Goal: Task Accomplishment & Management: Manage account settings

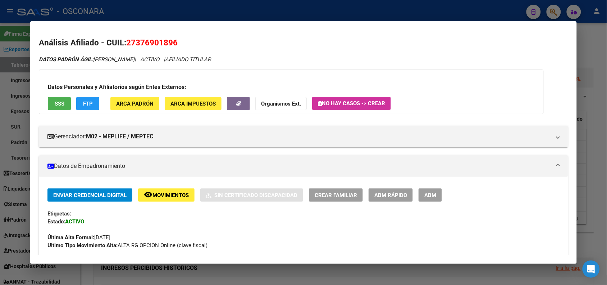
click at [213, 4] on div at bounding box center [303, 142] width 607 height 285
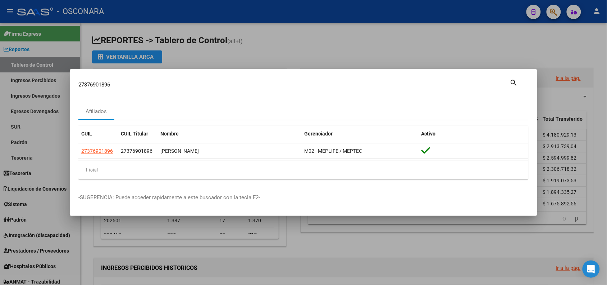
click at [211, 5] on div at bounding box center [303, 142] width 607 height 285
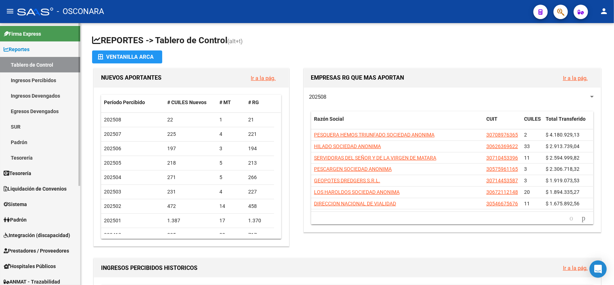
click at [40, 63] on link "Tablero de Control" at bounding box center [40, 64] width 80 height 15
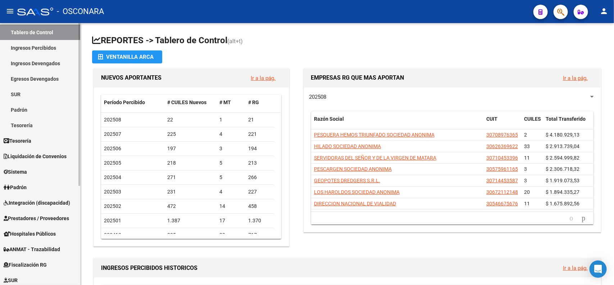
click at [75, 173] on div "Firma Express Reportes Tablero de Control Ingresos Percibidos Análisis de todos…" at bounding box center [41, 201] width 82 height 421
click at [55, 175] on link "Sistema" at bounding box center [40, 171] width 80 height 15
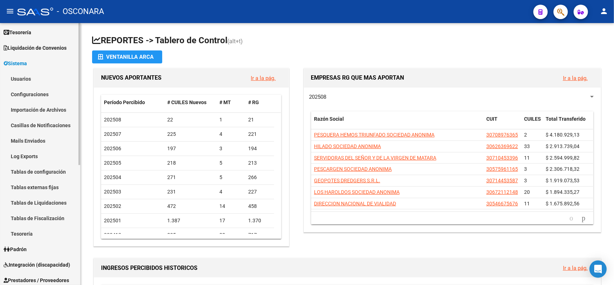
click at [80, 52] on div at bounding box center [79, 112] width 2 height 142
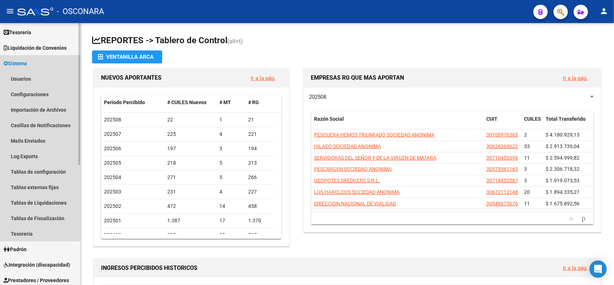
click at [60, 67] on link "Sistema" at bounding box center [40, 62] width 80 height 15
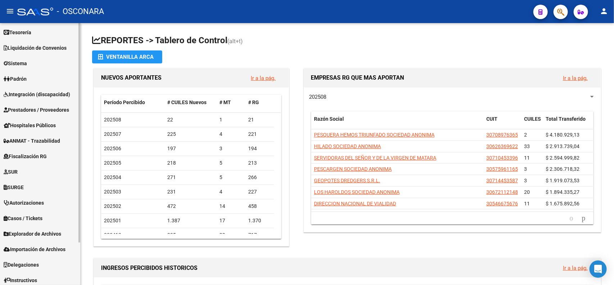
click at [52, 83] on link "Padrón" at bounding box center [40, 78] width 80 height 15
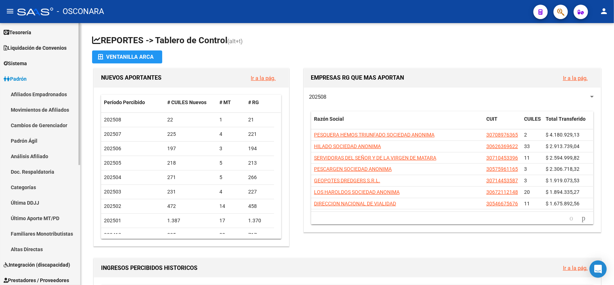
click at [56, 95] on link "Afiliados Empadronados" at bounding box center [40, 93] width 80 height 15
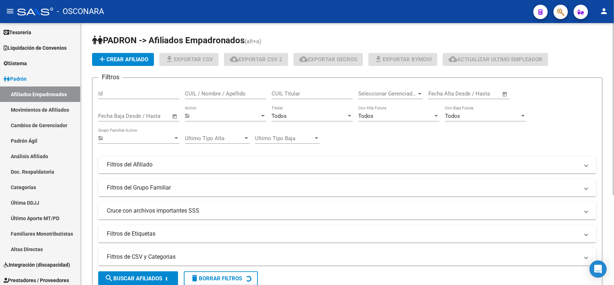
click at [373, 94] on span "Seleccionar Gerenciador" at bounding box center [387, 93] width 58 height 6
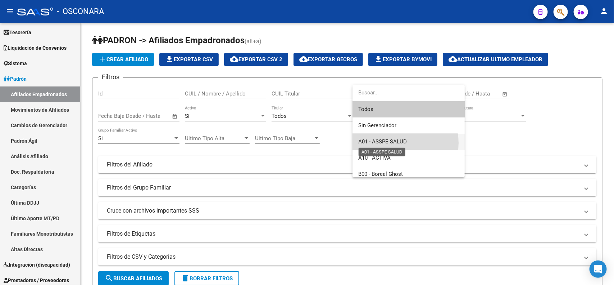
click at [396, 143] on span "A01 - ASSPE SALUD" at bounding box center [382, 141] width 49 height 6
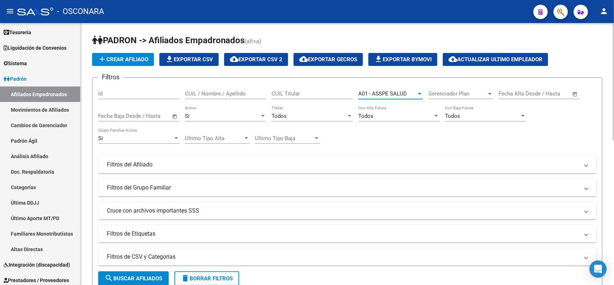
click at [158, 275] on span "search Buscar Afiliados" at bounding box center [134, 278] width 58 height 6
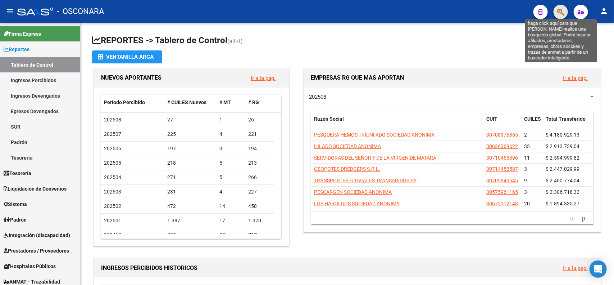
click at [559, 13] on icon "button" at bounding box center [560, 12] width 7 height 8
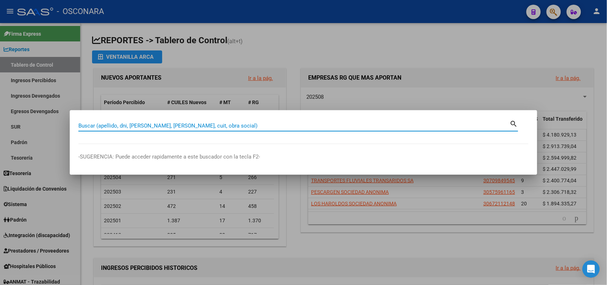
paste input "38419723"
type input "38419723"
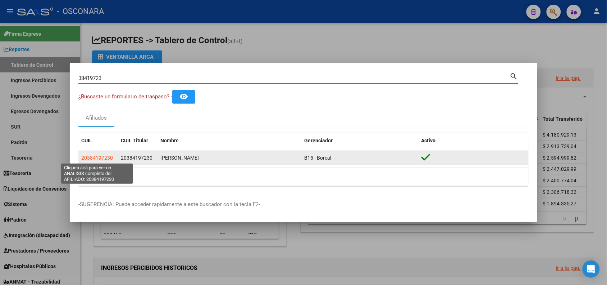
click at [96, 158] on span "20384197230" at bounding box center [97, 158] width 32 height 6
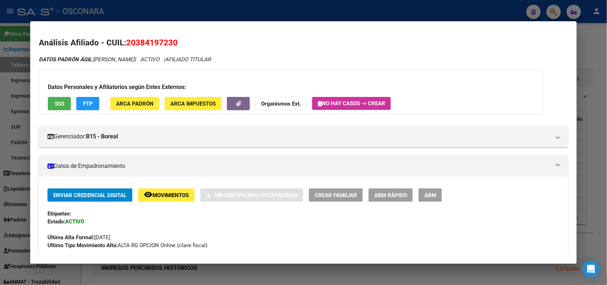
click at [59, 105] on span "SSS" at bounding box center [60, 103] width 10 height 6
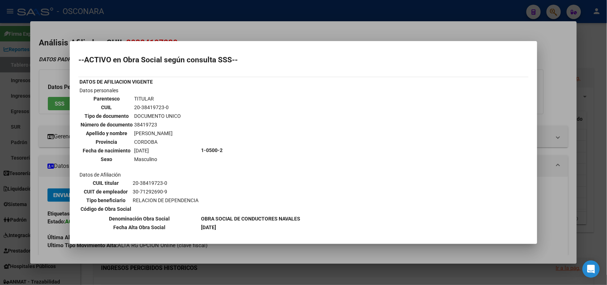
click at [211, 30] on div at bounding box center [303, 142] width 607 height 285
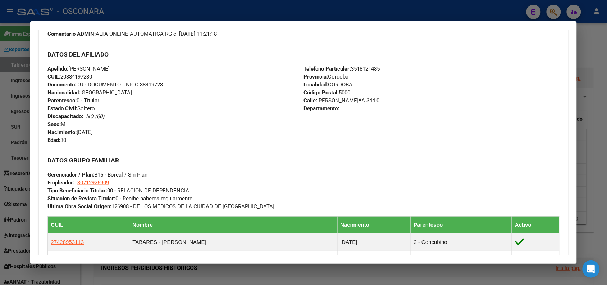
scroll to position [418, 0]
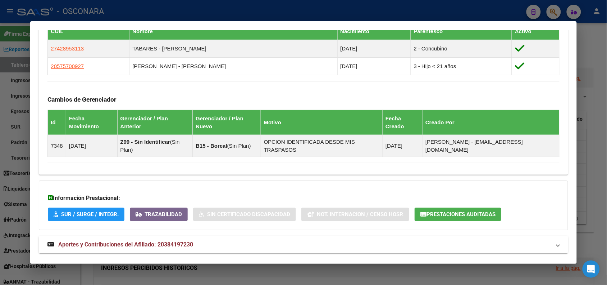
click at [300, 240] on mat-panel-title "Aportes y Contribuciones del Afiliado: 20384197230" at bounding box center [298, 244] width 503 height 9
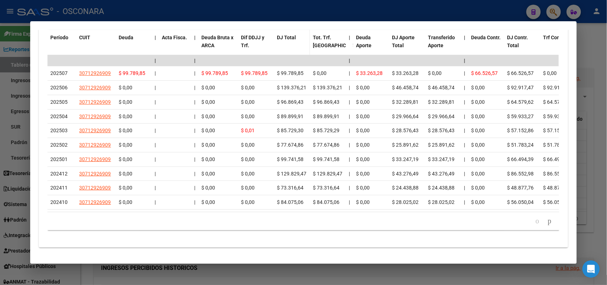
scroll to position [0, 0]
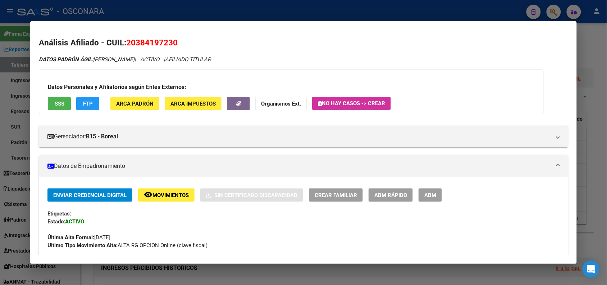
click at [55, 103] on span "SSS" at bounding box center [60, 103] width 10 height 6
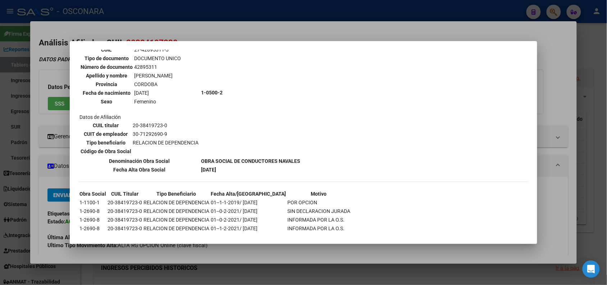
scroll to position [52, 0]
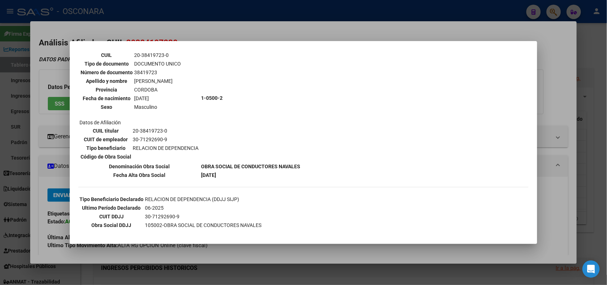
click at [235, 35] on div at bounding box center [303, 142] width 607 height 285
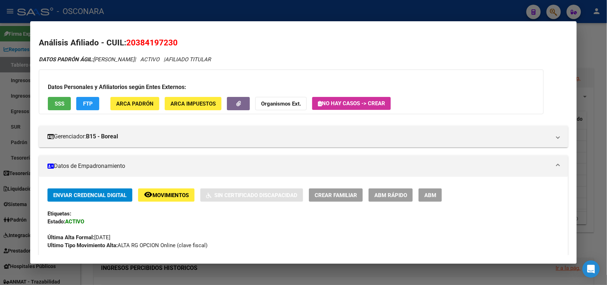
drag, startPoint x: 123, startPoint y: 39, endPoint x: 175, endPoint y: 41, distance: 51.5
click at [175, 41] on span "20384197230" at bounding box center [151, 42] width 51 height 9
copy span "20384197230"
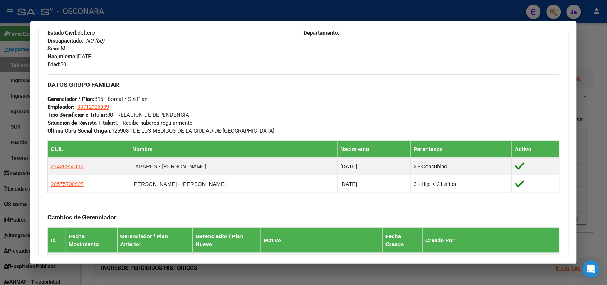
scroll to position [302, 0]
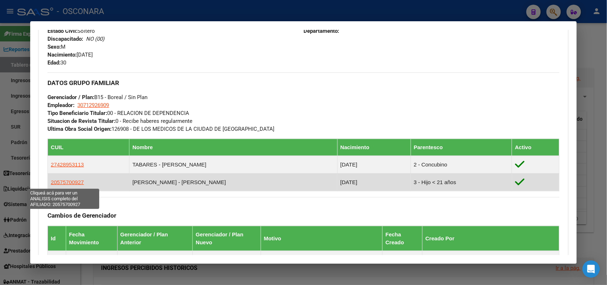
click at [60, 182] on span "20575700927" at bounding box center [67, 182] width 33 height 6
type textarea "20575700927"
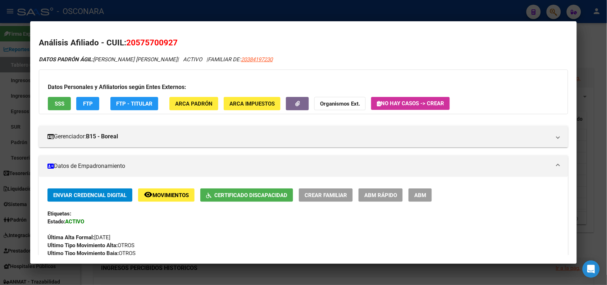
click at [55, 105] on span "SSS" at bounding box center [60, 103] width 10 height 6
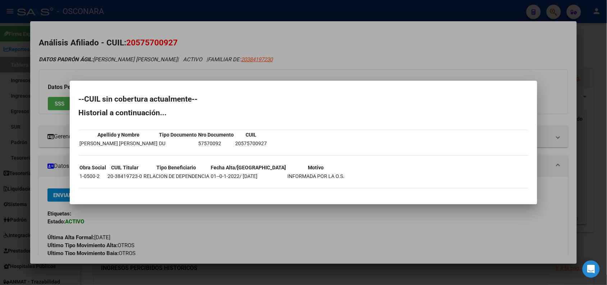
click at [325, 60] on div at bounding box center [303, 142] width 607 height 285
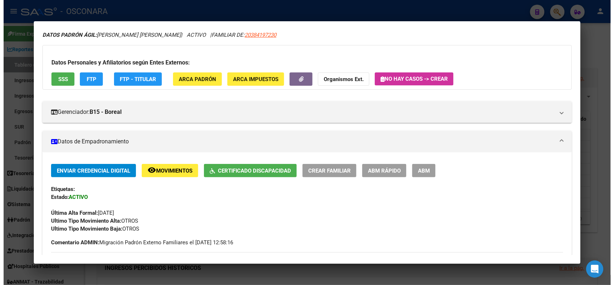
scroll to position [0, 0]
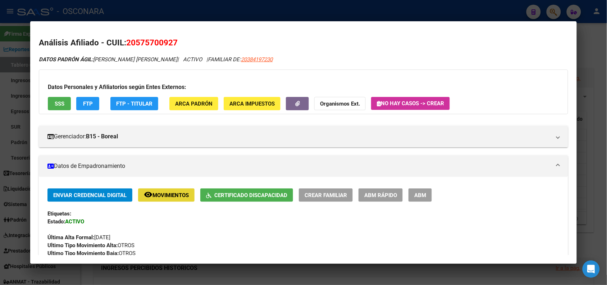
click at [173, 195] on span "Movimientos" at bounding box center [171, 195] width 36 height 6
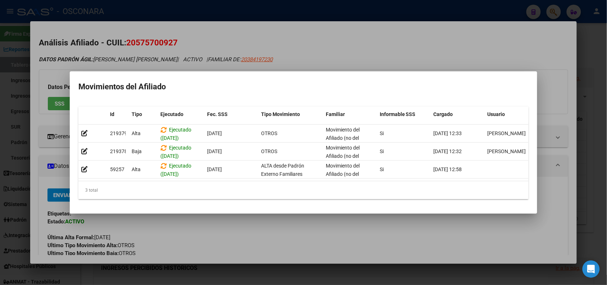
click at [262, 40] on div at bounding box center [303, 142] width 607 height 285
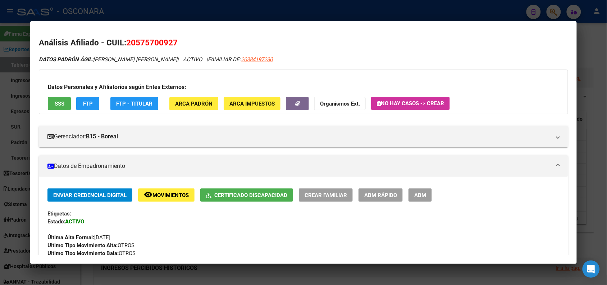
drag, startPoint x: 124, startPoint y: 41, endPoint x: 168, endPoint y: 40, distance: 43.6
click at [173, 41] on span "20575700927" at bounding box center [151, 42] width 51 height 9
click at [33, 1] on div at bounding box center [303, 142] width 607 height 285
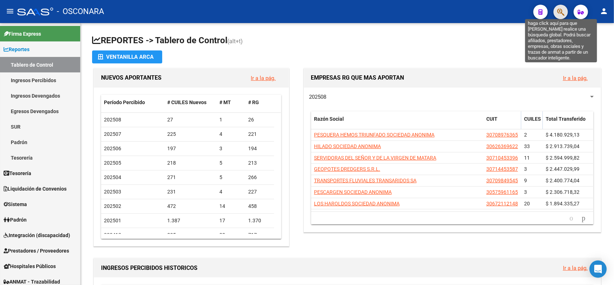
click at [557, 8] on icon "button" at bounding box center [560, 12] width 7 height 8
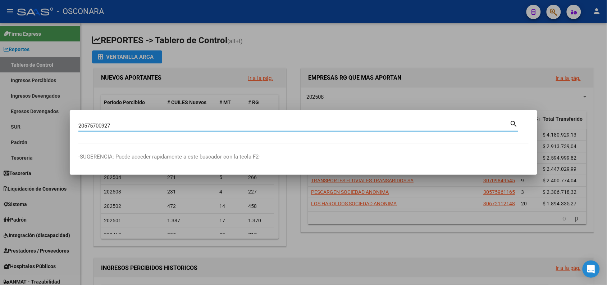
type input "20575700927"
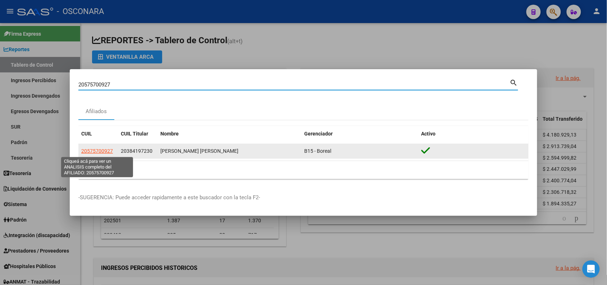
click at [89, 150] on span "20575700927" at bounding box center [97, 151] width 32 height 6
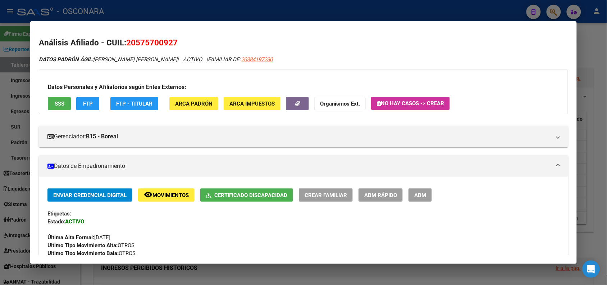
click at [218, 0] on div at bounding box center [303, 142] width 607 height 285
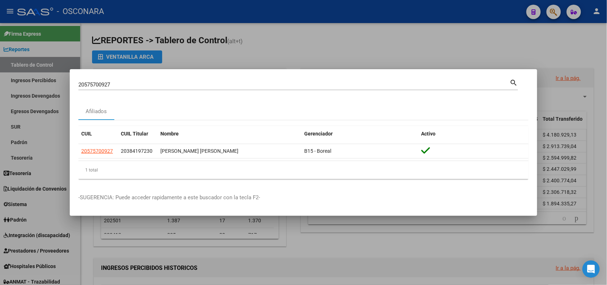
click at [291, 28] on div at bounding box center [303, 142] width 607 height 285
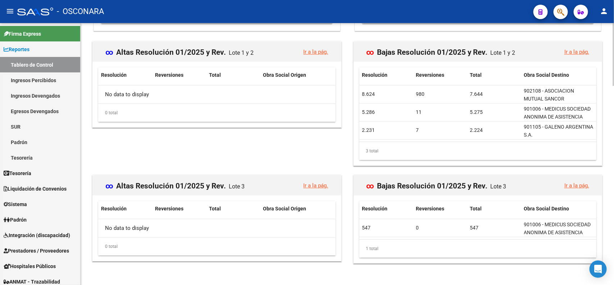
scroll to position [828, 0]
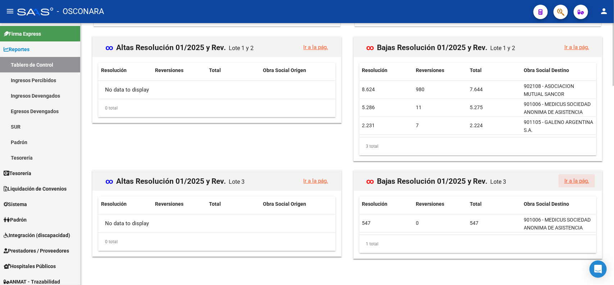
click at [570, 177] on link "Ir a la pág." at bounding box center [577, 180] width 25 height 6
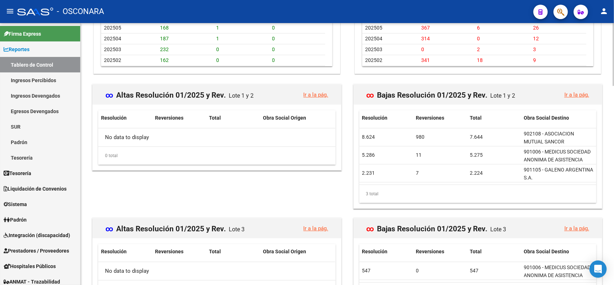
scroll to position [828, 0]
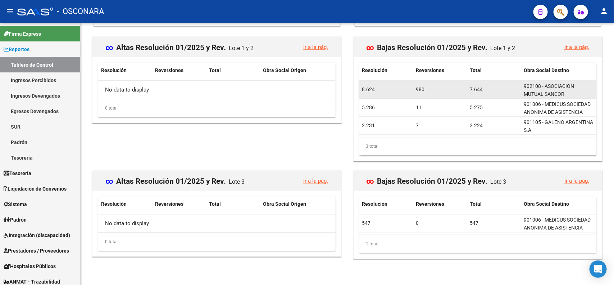
click at [418, 87] on div "980" at bounding box center [440, 89] width 48 height 8
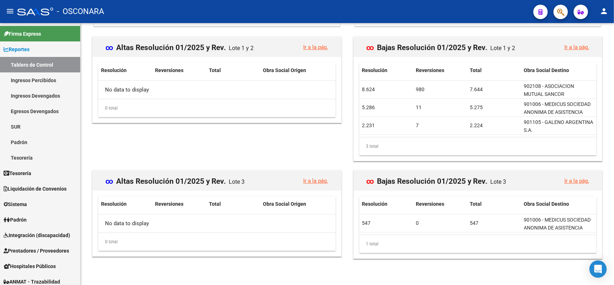
click at [573, 47] on link "Ir a la pág." at bounding box center [577, 47] width 25 height 6
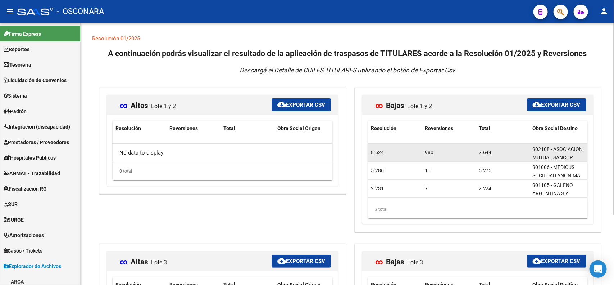
click at [376, 152] on div "8.624" at bounding box center [395, 152] width 48 height 8
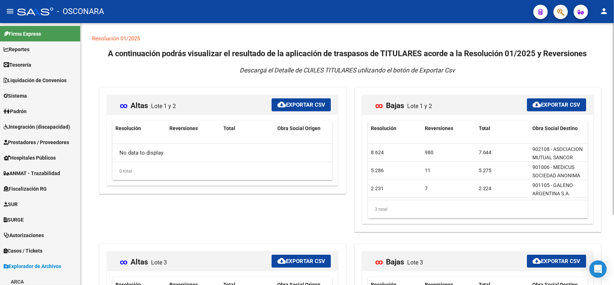
click at [546, 101] on button "cloud_download Exportar CSV" at bounding box center [556, 104] width 59 height 13
click at [558, 13] on icon "button" at bounding box center [560, 12] width 7 height 8
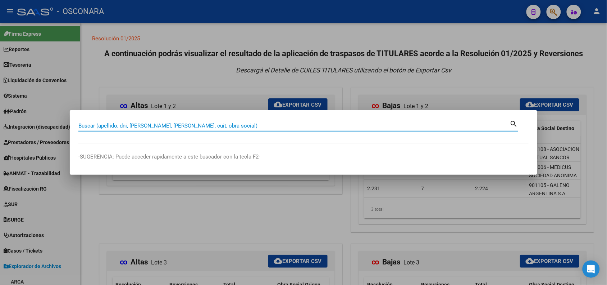
paste input "40625409"
type input "40625409"
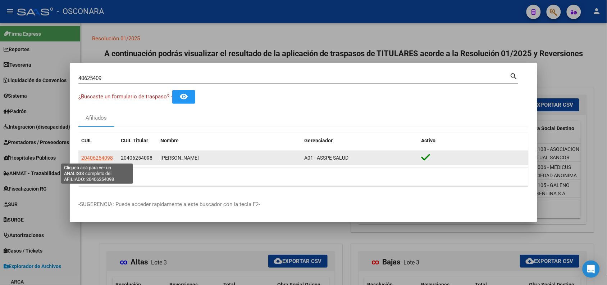
click at [104, 159] on span "20406254098" at bounding box center [97, 158] width 32 height 6
type textarea "20406254098"
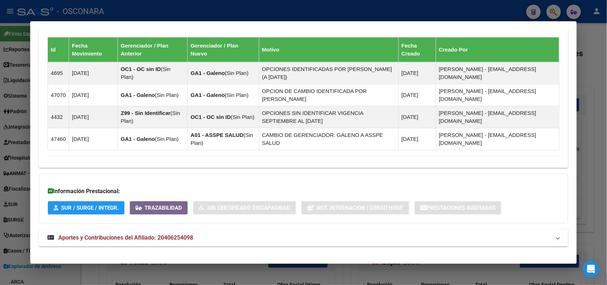
scroll to position [472, 0]
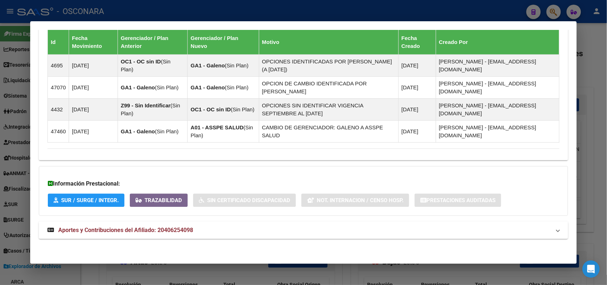
click at [204, 228] on mat-panel-title "Aportes y Contribuciones del Afiliado: 20406254098" at bounding box center [298, 230] width 503 height 9
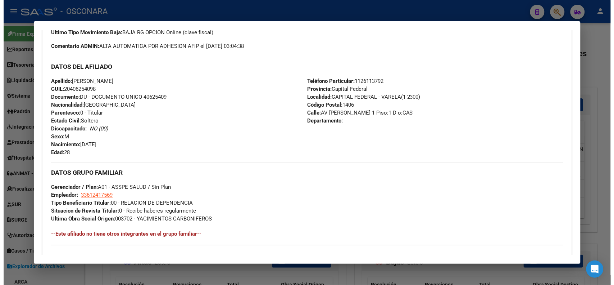
scroll to position [151, 0]
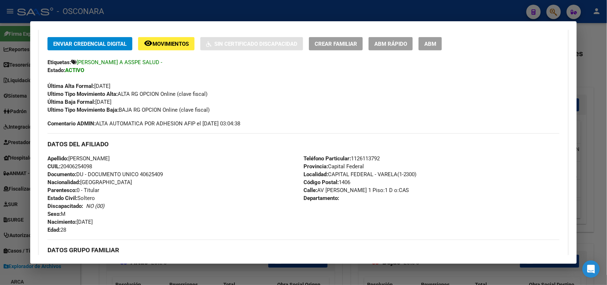
click at [216, 0] on div at bounding box center [303, 142] width 607 height 285
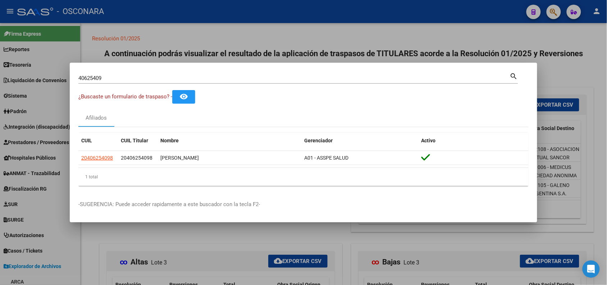
click at [214, 1] on div at bounding box center [303, 142] width 607 height 285
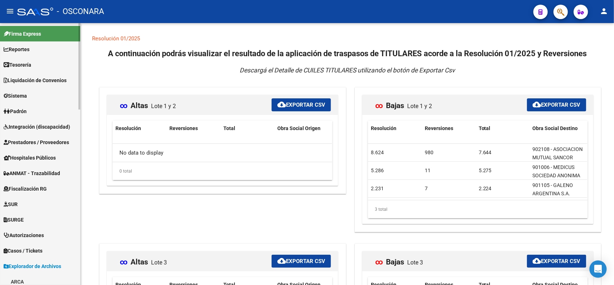
click at [51, 108] on link "Padrón" at bounding box center [40, 110] width 80 height 15
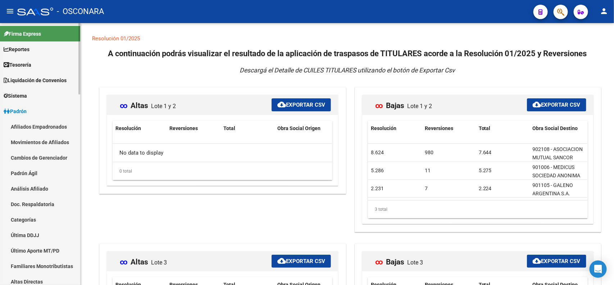
click at [53, 127] on link "Afiliados Empadronados" at bounding box center [40, 126] width 80 height 15
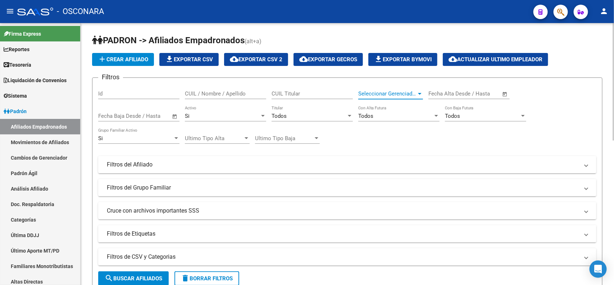
click at [399, 94] on span "Seleccionar Gerenciador" at bounding box center [387, 93] width 58 height 6
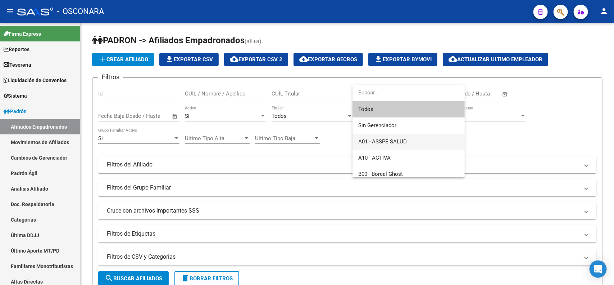
click at [421, 140] on span "A01 - ASSPE SALUD" at bounding box center [408, 141] width 101 height 16
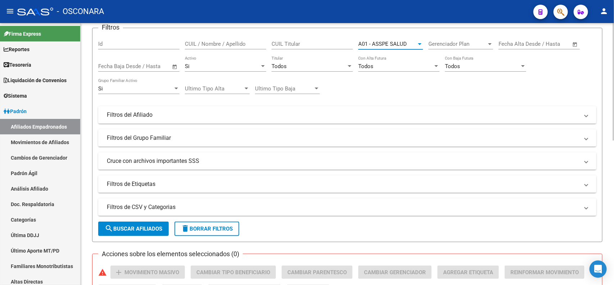
scroll to position [52, 0]
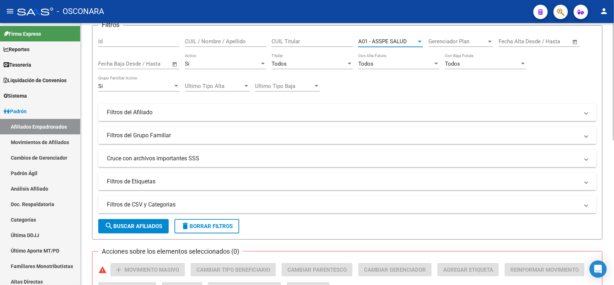
click at [614, 122] on div at bounding box center [614, 105] width 2 height 117
click at [369, 112] on mat-panel-title "Filtros del Afiliado" at bounding box center [343, 112] width 472 height 8
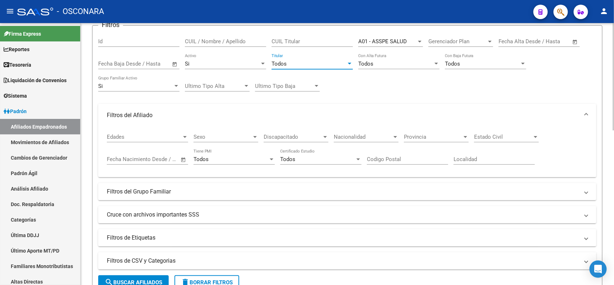
click at [317, 65] on div "Todos" at bounding box center [309, 63] width 75 height 6
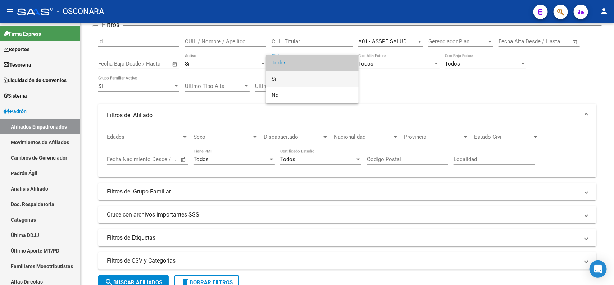
click at [315, 71] on span "Si" at bounding box center [312, 79] width 81 height 16
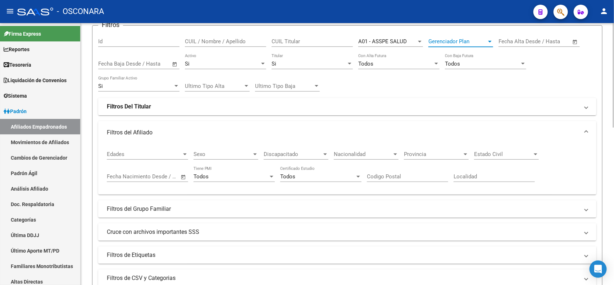
click at [467, 41] on span "Gerenciador Plan" at bounding box center [458, 41] width 58 height 6
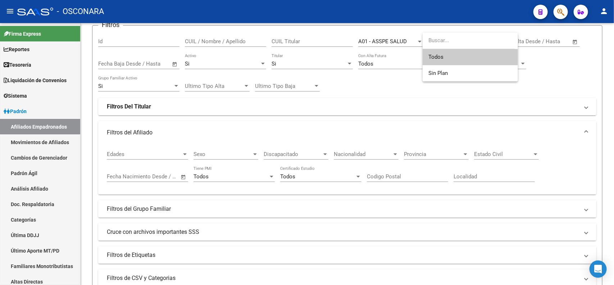
click at [544, 76] on div at bounding box center [307, 142] width 614 height 285
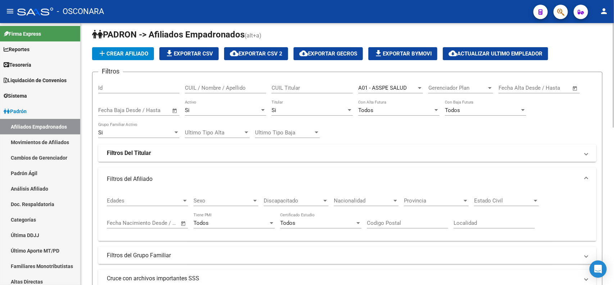
scroll to position [0, 0]
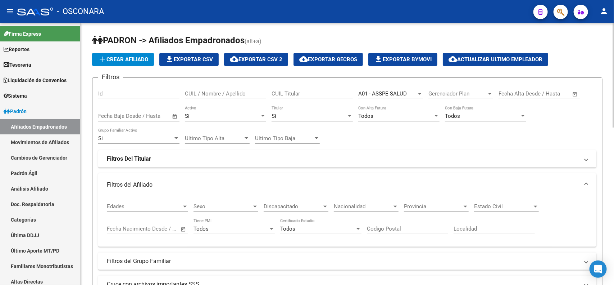
click at [614, 89] on div at bounding box center [614, 75] width 2 height 104
click at [385, 150] on mat-expansion-panel-header "Filtros Del Titular" at bounding box center [347, 158] width 498 height 17
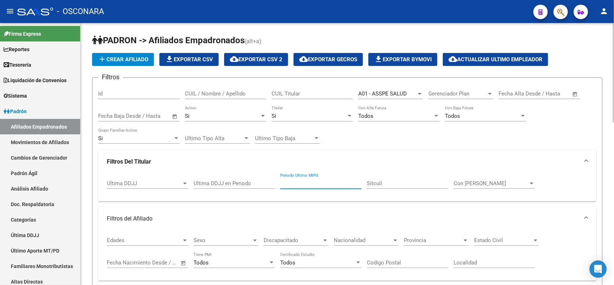
click at [332, 185] on input "Periodo Ultimo MtPd" at bounding box center [320, 183] width 81 height 6
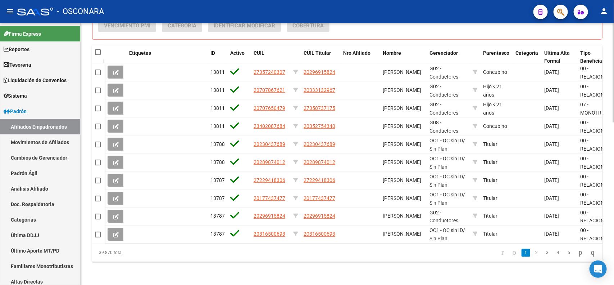
scroll to position [202, 0]
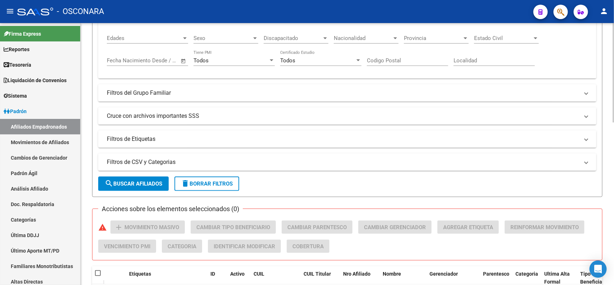
click at [157, 184] on span "search Buscar Afiliados" at bounding box center [134, 183] width 58 height 6
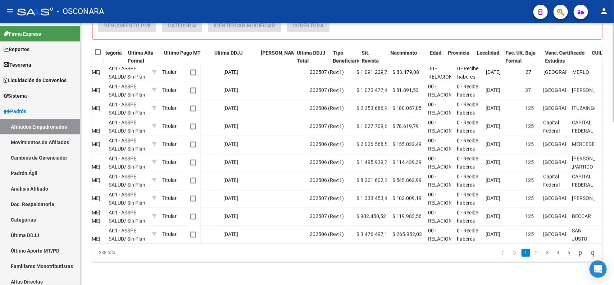
scroll to position [0, 416]
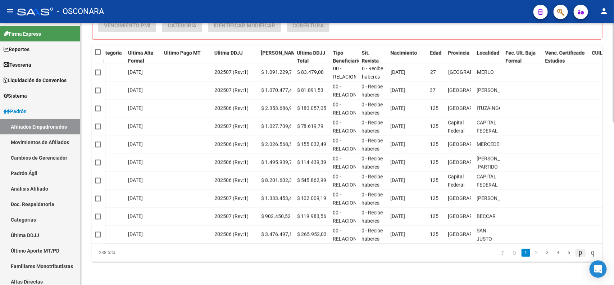
click at [578, 253] on icon "go to next page" at bounding box center [581, 252] width 6 height 9
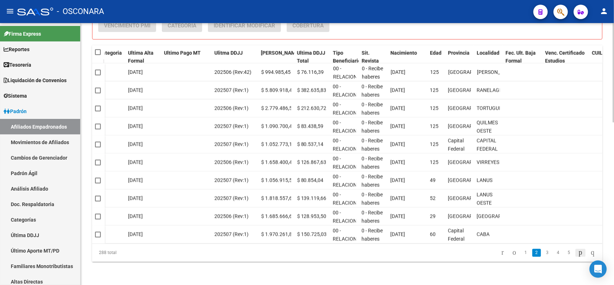
click at [578, 253] on icon "go to next page" at bounding box center [581, 252] width 6 height 9
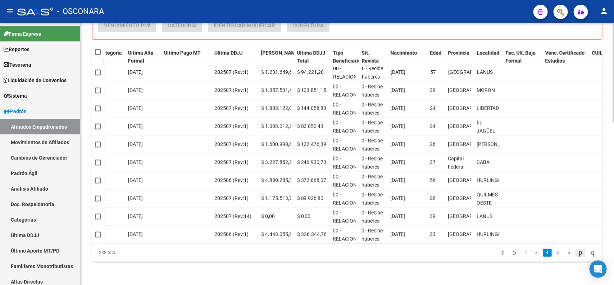
click at [578, 253] on icon "go to next page" at bounding box center [581, 252] width 6 height 9
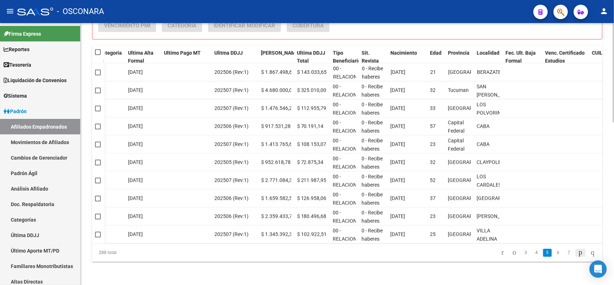
click at [578, 253] on icon "go to next page" at bounding box center [581, 252] width 6 height 9
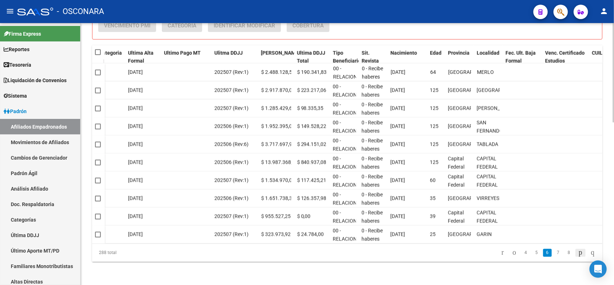
click at [578, 253] on icon "go to next page" at bounding box center [581, 252] width 6 height 9
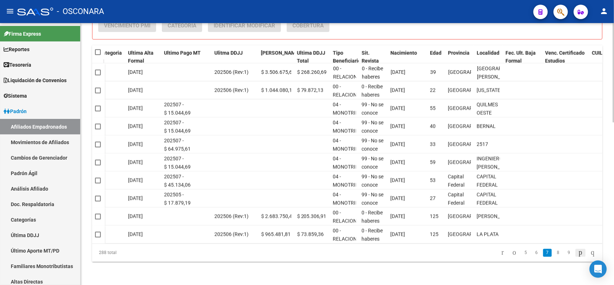
click at [578, 253] on icon "go to next page" at bounding box center [581, 252] width 6 height 9
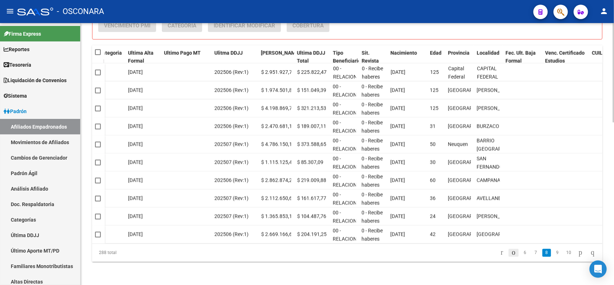
click at [511, 255] on icon "go to previous page" at bounding box center [514, 252] width 6 height 9
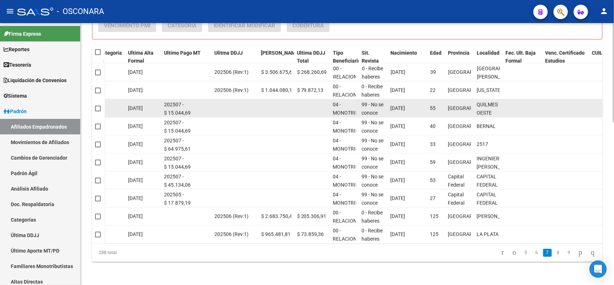
click at [96, 105] on span at bounding box center [98, 108] width 6 height 6
click at [98, 111] on input "checkbox" at bounding box center [98, 111] width 0 height 0
checkbox input "true"
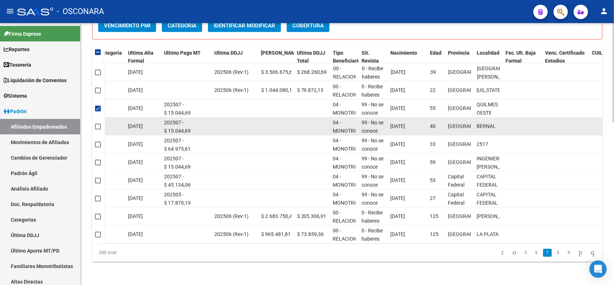
click at [96, 123] on span at bounding box center [98, 126] width 6 height 6
click at [98, 129] on input "checkbox" at bounding box center [98, 129] width 0 height 0
checkbox input "true"
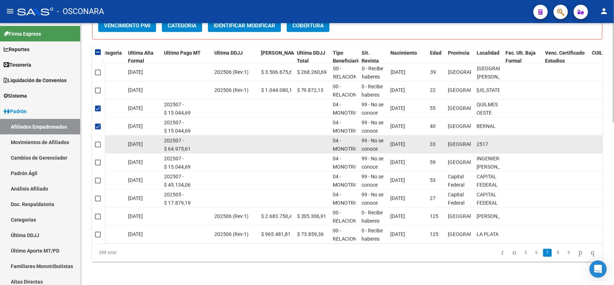
click at [96, 141] on span at bounding box center [98, 144] width 6 height 6
click at [98, 147] on input "checkbox" at bounding box center [98, 147] width 0 height 0
checkbox input "true"
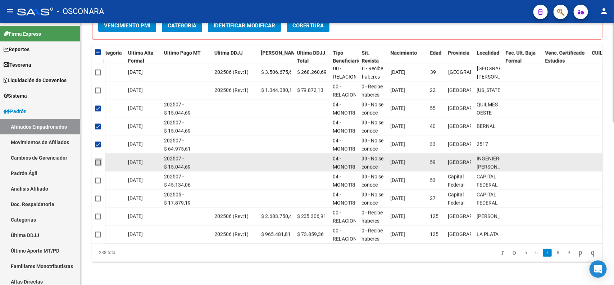
click at [96, 159] on span at bounding box center [98, 162] width 6 height 6
click at [98, 165] on input "checkbox" at bounding box center [98, 165] width 0 height 0
checkbox input "true"
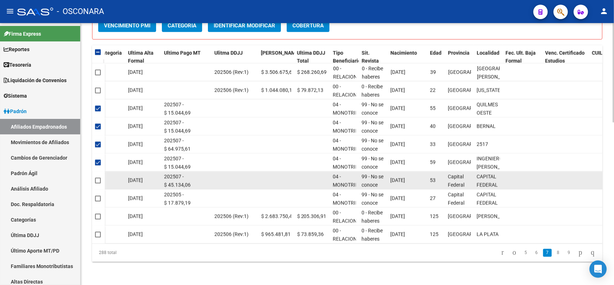
click at [99, 177] on span at bounding box center [98, 180] width 6 height 6
click at [98, 183] on input "checkbox" at bounding box center [98, 183] width 0 height 0
checkbox input "true"
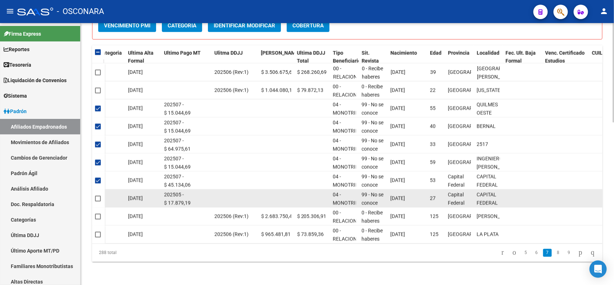
click at [97, 195] on span at bounding box center [98, 198] width 6 height 6
click at [98, 201] on input "checkbox" at bounding box center [98, 201] width 0 height 0
checkbox input "true"
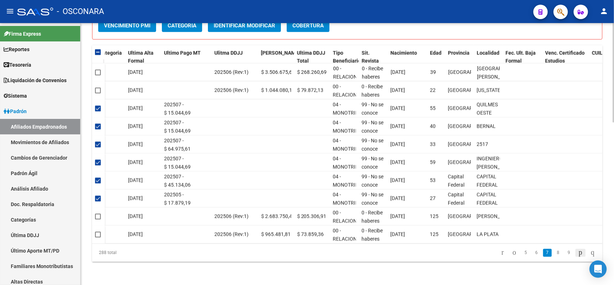
click at [578, 255] on icon "go to next page" at bounding box center [581, 252] width 6 height 9
checkbox input "false"
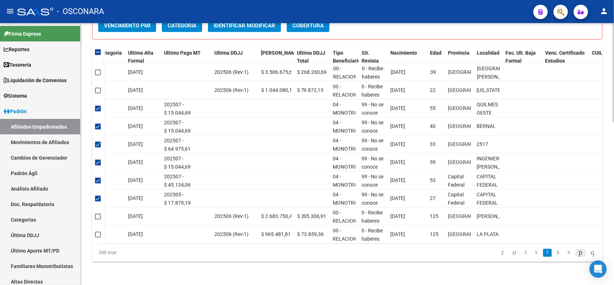
checkbox input "false"
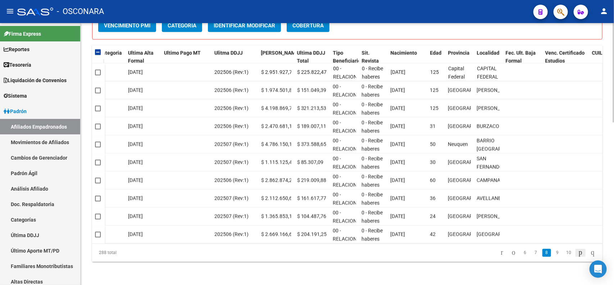
click at [578, 255] on icon "go to next page" at bounding box center [581, 252] width 6 height 9
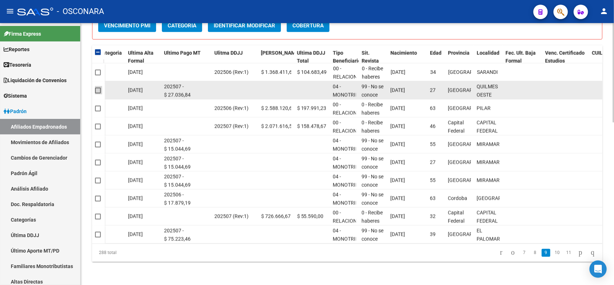
click at [96, 87] on span at bounding box center [98, 90] width 6 height 6
click at [98, 93] on input "checkbox" at bounding box center [98, 93] width 0 height 0
checkbox input "true"
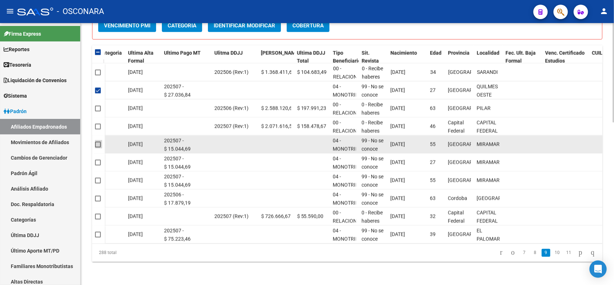
click at [99, 141] on span at bounding box center [98, 144] width 6 height 6
click at [98, 147] on input "checkbox" at bounding box center [98, 147] width 0 height 0
checkbox input "true"
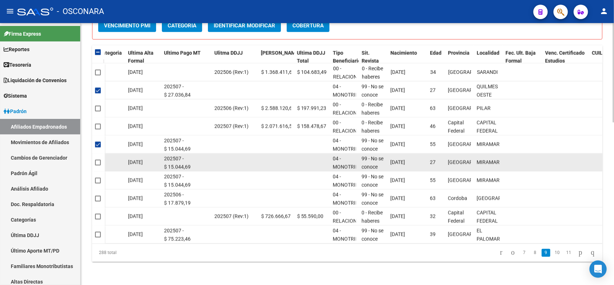
click at [98, 160] on datatable-body-cell at bounding box center [98, 162] width 13 height 18
click at [98, 159] on span at bounding box center [98, 162] width 6 height 6
click at [98, 165] on input "checkbox" at bounding box center [98, 165] width 0 height 0
checkbox input "true"
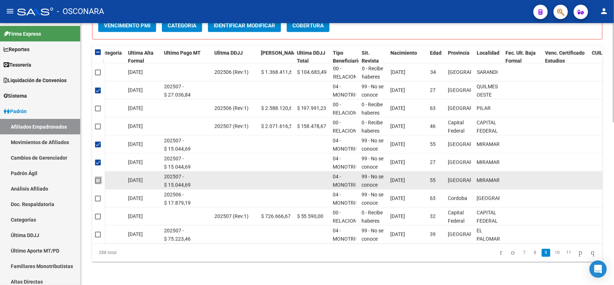
click at [98, 177] on span at bounding box center [98, 180] width 6 height 6
click at [98, 183] on input "checkbox" at bounding box center [98, 183] width 0 height 0
checkbox input "true"
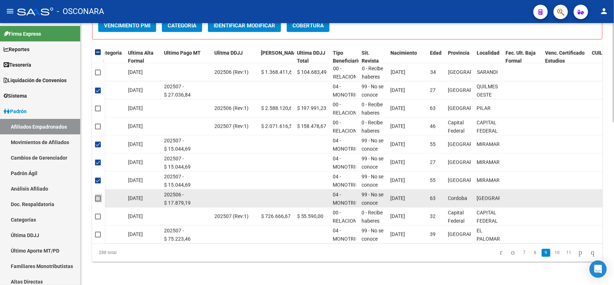
click at [97, 195] on span at bounding box center [98, 198] width 6 height 6
click at [98, 201] on input "checkbox" at bounding box center [98, 201] width 0 height 0
checkbox input "true"
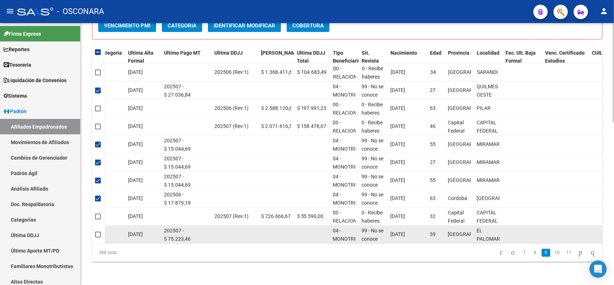
click at [99, 231] on span at bounding box center [98, 234] width 6 height 6
click at [98, 237] on input "checkbox" at bounding box center [98, 237] width 0 height 0
checkbox input "true"
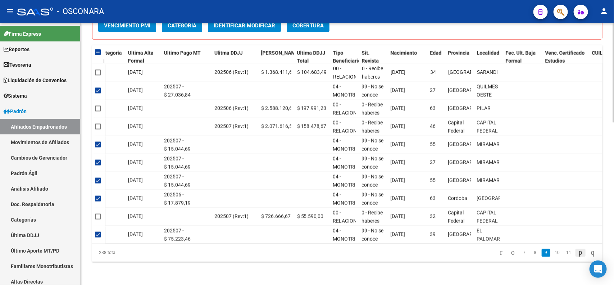
click at [578, 254] on icon "go to next page" at bounding box center [581, 252] width 6 height 9
checkbox input "false"
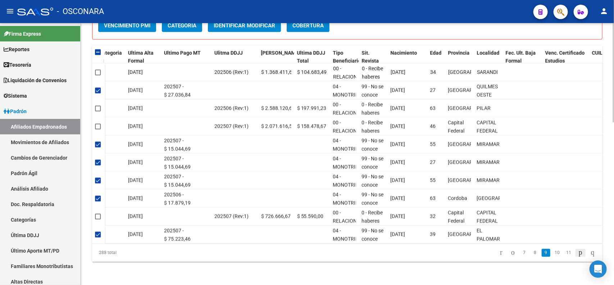
checkbox input "false"
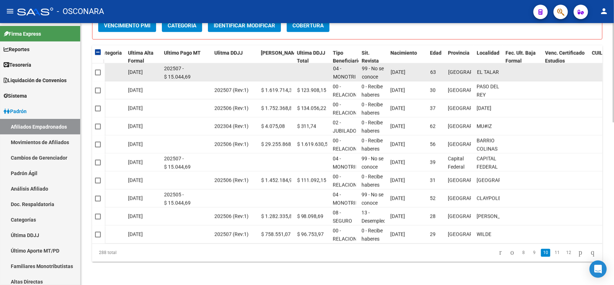
click at [97, 69] on span at bounding box center [98, 72] width 6 height 6
click at [98, 75] on input "checkbox" at bounding box center [98, 75] width 0 height 0
checkbox input "true"
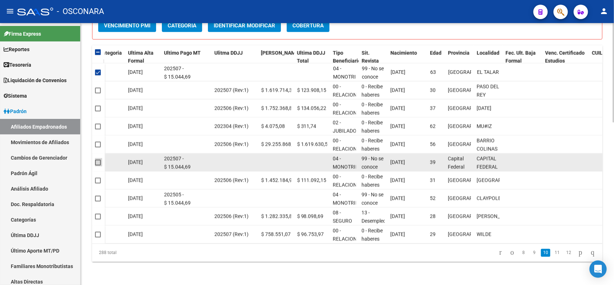
click at [95, 159] on span at bounding box center [98, 162] width 6 height 6
click at [98, 165] on input "checkbox" at bounding box center [98, 165] width 0 height 0
checkbox input "true"
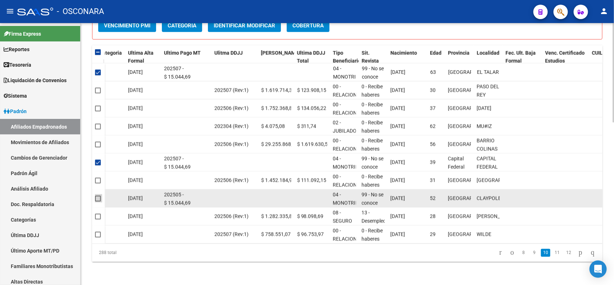
click at [98, 195] on span at bounding box center [98, 198] width 6 height 6
click at [98, 201] on input "checkbox" at bounding box center [98, 201] width 0 height 0
checkbox input "true"
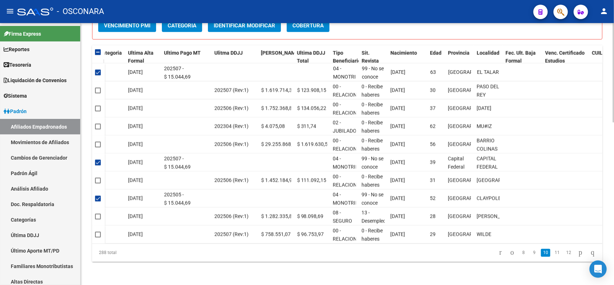
click at [578, 255] on icon "go to next page" at bounding box center [581, 252] width 6 height 9
checkbox input "false"
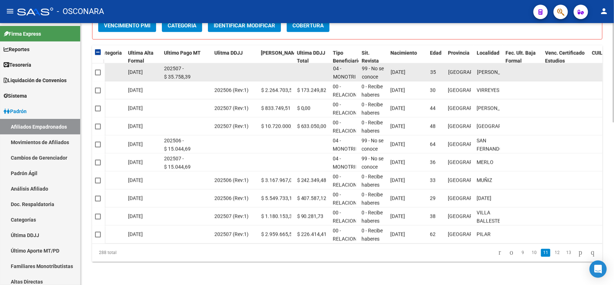
click at [98, 69] on span at bounding box center [98, 72] width 6 height 6
click at [98, 75] on input "checkbox" at bounding box center [98, 75] width 0 height 0
checkbox input "true"
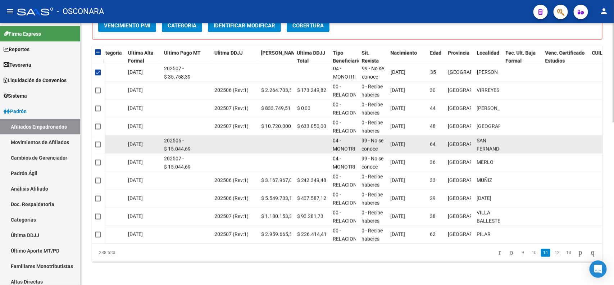
click at [94, 140] on datatable-body-cell at bounding box center [98, 144] width 13 height 18
click at [95, 141] on span at bounding box center [98, 144] width 6 height 6
click at [98, 147] on input "checkbox" at bounding box center [98, 147] width 0 height 0
checkbox input "true"
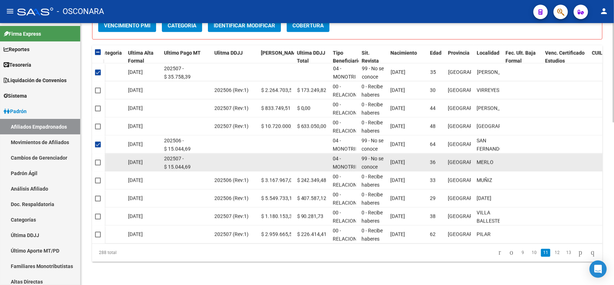
click at [96, 159] on span at bounding box center [98, 162] width 6 height 6
click at [98, 165] on input "checkbox" at bounding box center [98, 165] width 0 height 0
checkbox input "true"
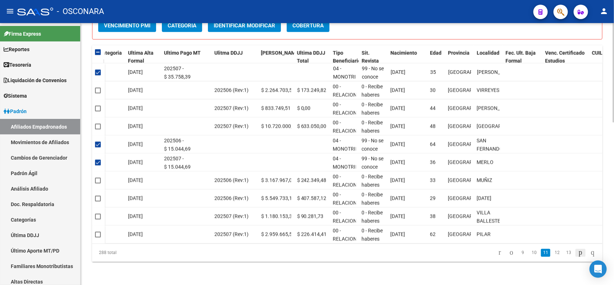
click at [579, 252] on icon "go to next page" at bounding box center [581, 252] width 6 height 9
checkbox input "false"
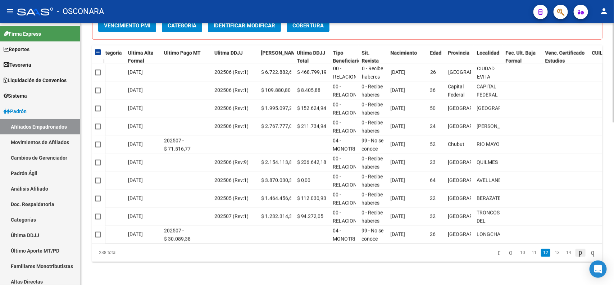
click at [578, 254] on icon "go to next page" at bounding box center [581, 252] width 6 height 9
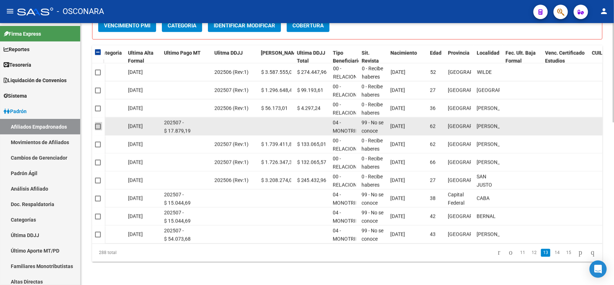
click at [97, 123] on span at bounding box center [98, 126] width 6 height 6
click at [98, 129] on input "checkbox" at bounding box center [98, 129] width 0 height 0
checkbox input "true"
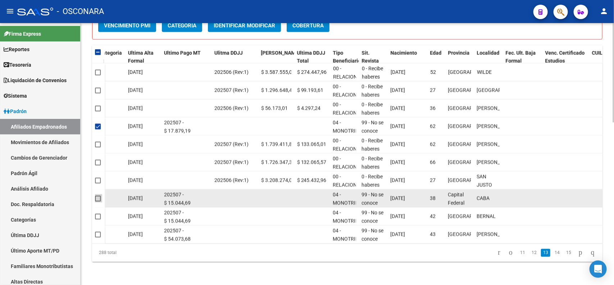
click at [98, 195] on span at bounding box center [98, 198] width 6 height 6
click at [98, 201] on input "checkbox" at bounding box center [98, 201] width 0 height 0
checkbox input "true"
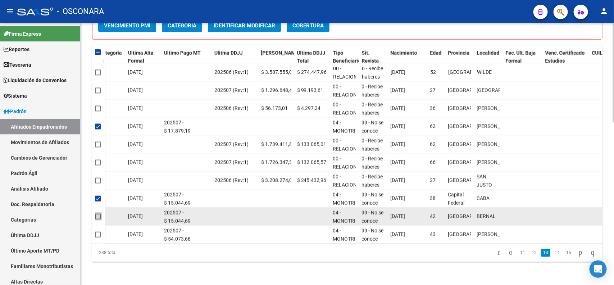
click at [98, 213] on span at bounding box center [98, 216] width 6 height 6
click at [98, 219] on input "checkbox" at bounding box center [98, 219] width 0 height 0
checkbox input "true"
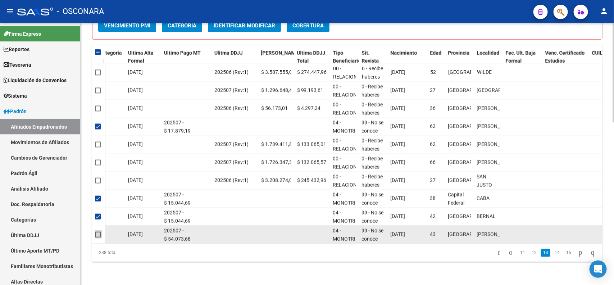
click at [97, 231] on span at bounding box center [98, 234] width 6 height 6
click at [98, 237] on input "checkbox" at bounding box center [98, 237] width 0 height 0
checkbox input "true"
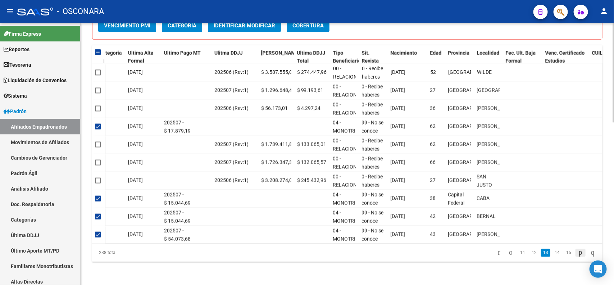
click at [578, 252] on icon "go to next page" at bounding box center [581, 252] width 6 height 9
checkbox input "false"
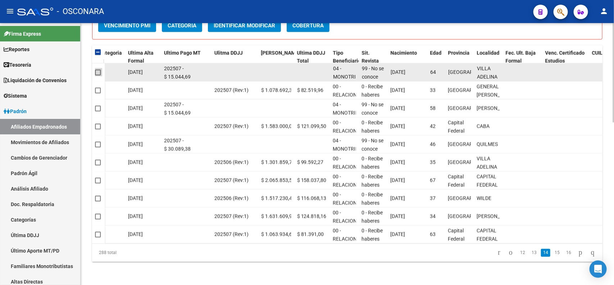
click at [96, 69] on span at bounding box center [98, 72] width 6 height 6
click at [98, 75] on input "checkbox" at bounding box center [98, 75] width 0 height 0
checkbox input "true"
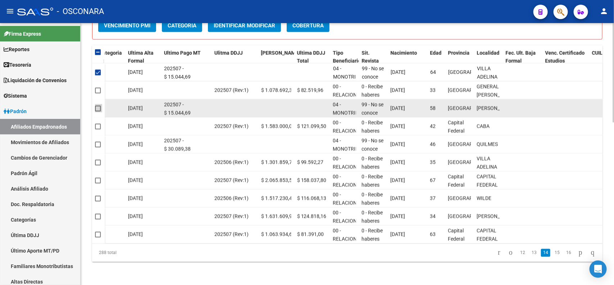
click at [96, 105] on span at bounding box center [98, 108] width 6 height 6
click at [98, 111] on input "checkbox" at bounding box center [98, 111] width 0 height 0
checkbox input "true"
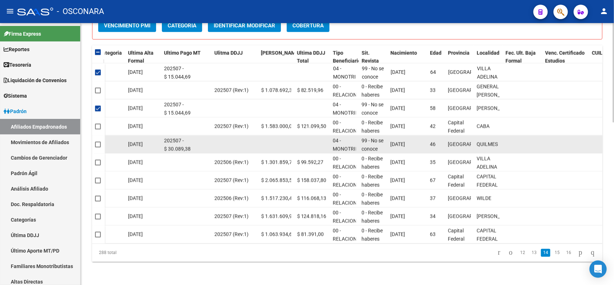
click at [99, 141] on span at bounding box center [98, 144] width 6 height 6
click at [98, 147] on input "checkbox" at bounding box center [98, 147] width 0 height 0
checkbox input "true"
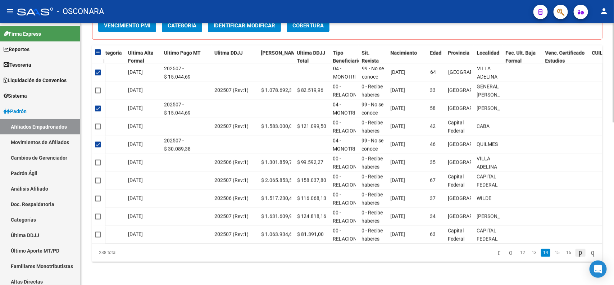
click at [578, 254] on icon "go to next page" at bounding box center [581, 252] width 6 height 9
checkbox input "false"
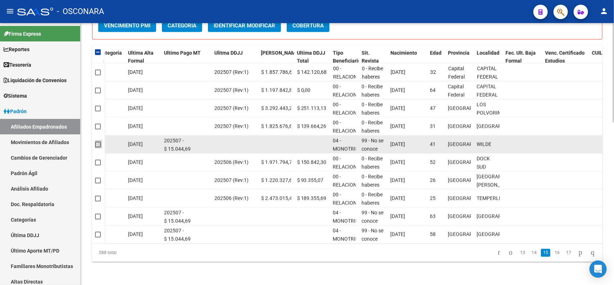
click at [95, 141] on span at bounding box center [98, 144] width 6 height 6
click at [98, 147] on input "checkbox" at bounding box center [98, 147] width 0 height 0
checkbox input "true"
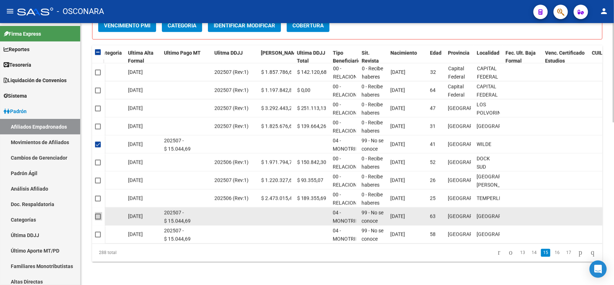
click at [96, 213] on span at bounding box center [98, 216] width 6 height 6
click at [98, 219] on input "checkbox" at bounding box center [98, 219] width 0 height 0
checkbox input "true"
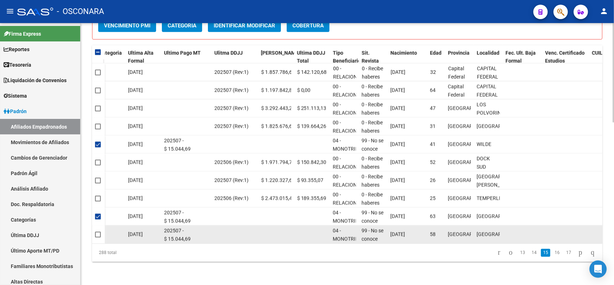
click at [98, 231] on span at bounding box center [98, 234] width 6 height 6
click at [98, 237] on input "checkbox" at bounding box center [98, 237] width 0 height 0
checkbox input "true"
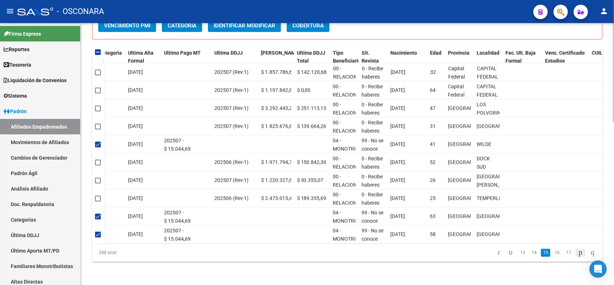
click at [578, 252] on icon "go to next page" at bounding box center [581, 252] width 6 height 9
checkbox input "false"
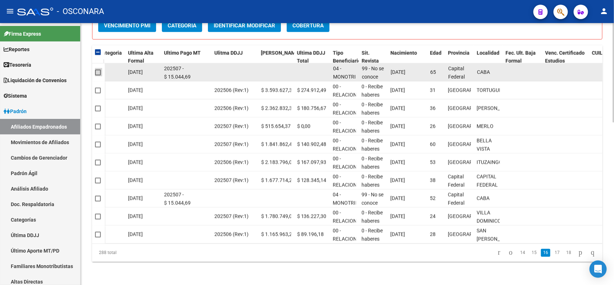
click at [96, 69] on span at bounding box center [98, 72] width 6 height 6
click at [98, 75] on input "checkbox" at bounding box center [98, 75] width 0 height 0
checkbox input "true"
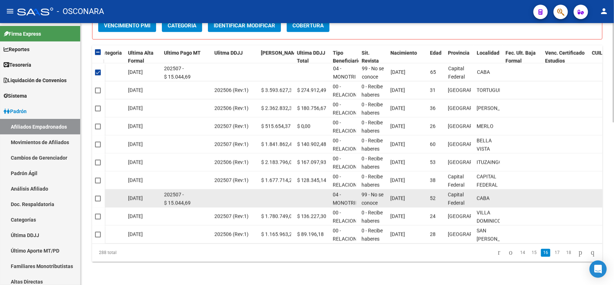
click at [98, 195] on span at bounding box center [98, 198] width 6 height 6
click at [98, 201] on input "checkbox" at bounding box center [98, 201] width 0 height 0
checkbox input "true"
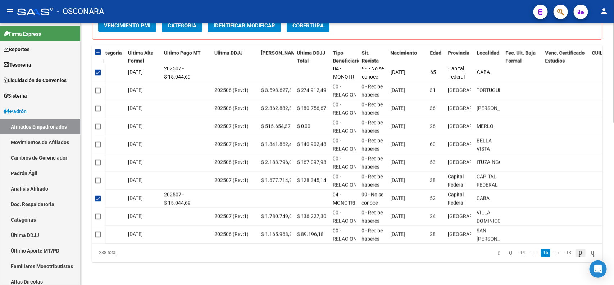
click at [578, 254] on icon "go to next page" at bounding box center [581, 252] width 6 height 9
checkbox input "false"
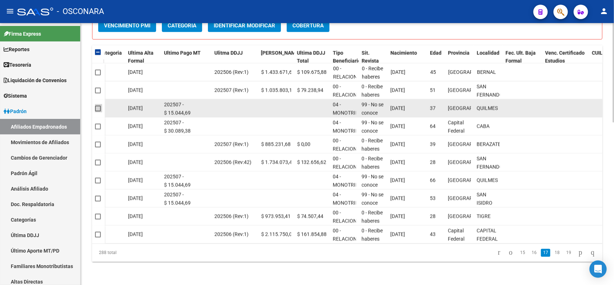
click at [96, 105] on span at bounding box center [98, 108] width 6 height 6
click at [98, 111] on input "checkbox" at bounding box center [98, 111] width 0 height 0
checkbox input "true"
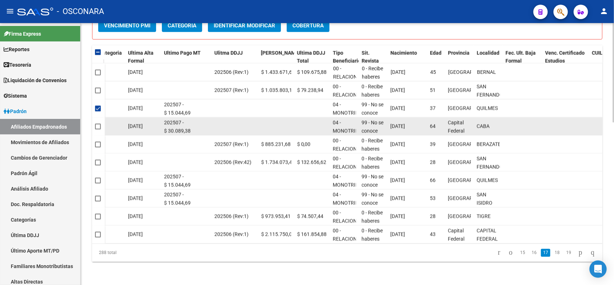
click at [96, 123] on span at bounding box center [98, 126] width 6 height 6
click at [98, 129] on input "checkbox" at bounding box center [98, 129] width 0 height 0
checkbox input "true"
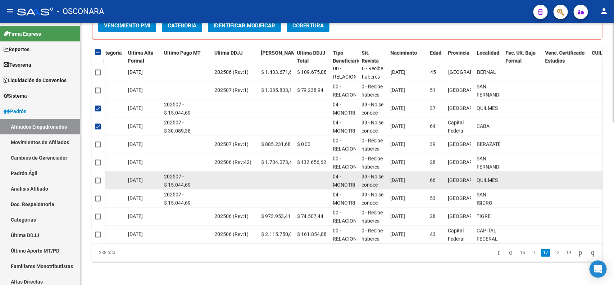
click at [96, 177] on span at bounding box center [98, 180] width 6 height 6
click at [98, 183] on input "checkbox" at bounding box center [98, 183] width 0 height 0
checkbox input "true"
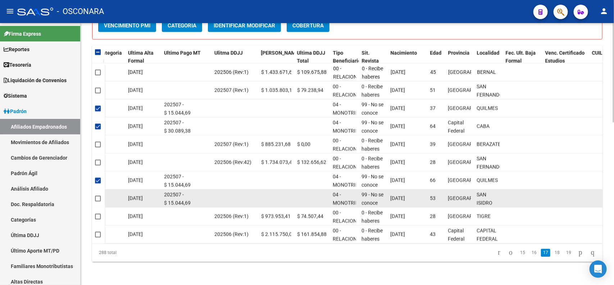
click at [95, 195] on span at bounding box center [98, 198] width 6 height 6
click at [98, 201] on input "checkbox" at bounding box center [98, 201] width 0 height 0
checkbox input "true"
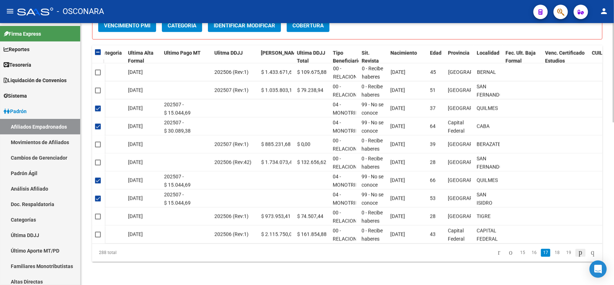
click at [578, 252] on icon "go to next page" at bounding box center [581, 252] width 6 height 9
checkbox input "false"
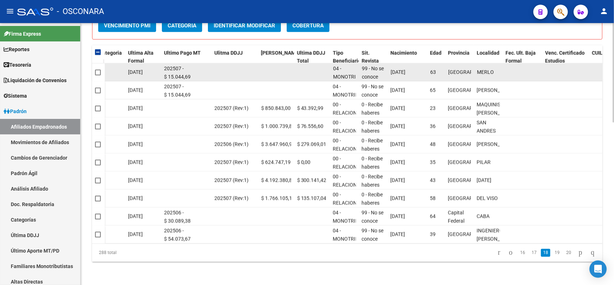
click at [95, 69] on span at bounding box center [98, 72] width 6 height 6
click at [98, 75] on input "checkbox" at bounding box center [98, 75] width 0 height 0
checkbox input "true"
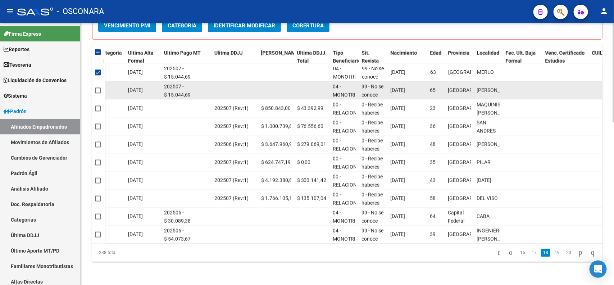
click at [98, 87] on span at bounding box center [98, 90] width 6 height 6
click at [98, 93] on input "checkbox" at bounding box center [98, 93] width 0 height 0
checkbox input "true"
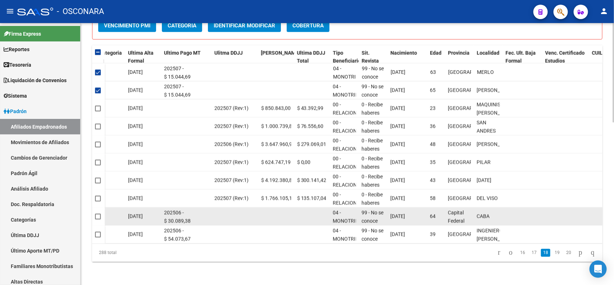
click at [96, 213] on span at bounding box center [98, 216] width 6 height 6
click at [98, 219] on input "checkbox" at bounding box center [98, 219] width 0 height 0
checkbox input "true"
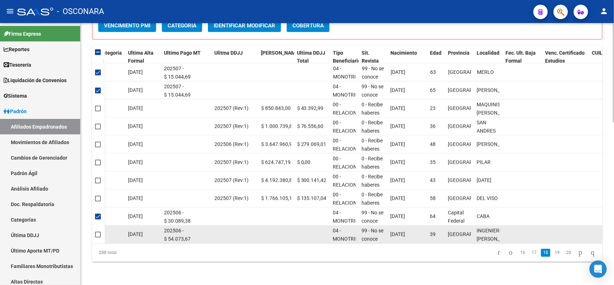
click at [96, 231] on span at bounding box center [98, 234] width 6 height 6
click at [98, 237] on input "checkbox" at bounding box center [98, 237] width 0 height 0
checkbox input "true"
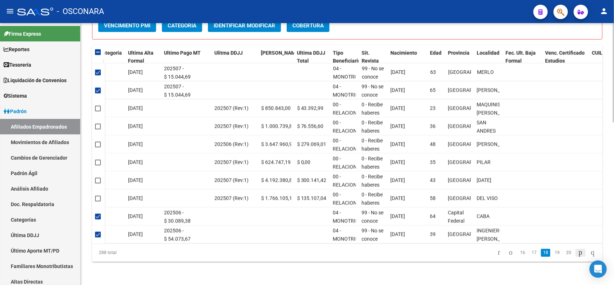
click at [578, 256] on icon "go to next page" at bounding box center [581, 252] width 6 height 9
checkbox input "false"
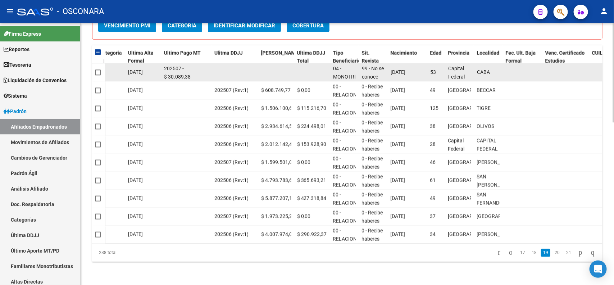
click at [99, 69] on span at bounding box center [98, 72] width 6 height 6
click at [98, 75] on input "checkbox" at bounding box center [98, 75] width 0 height 0
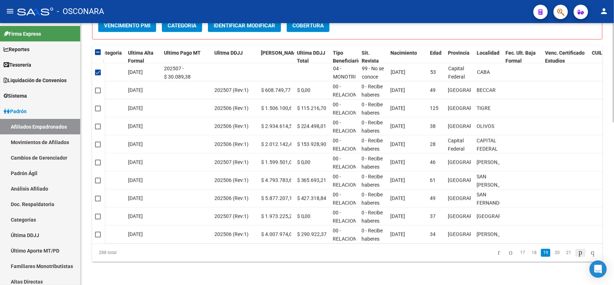
click at [578, 256] on icon "go to next page" at bounding box center [581, 252] width 6 height 9
checkbox input "false"
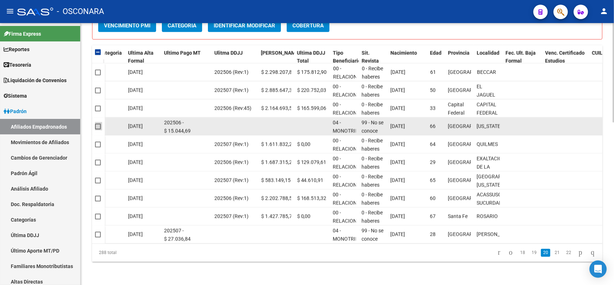
click at [95, 123] on span at bounding box center [98, 126] width 6 height 6
click at [98, 129] on input "checkbox" at bounding box center [98, 129] width 0 height 0
checkbox input "true"
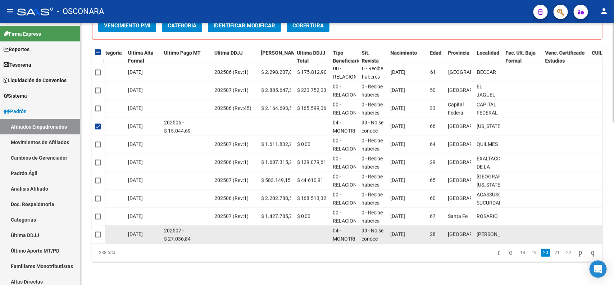
click at [100, 231] on span at bounding box center [98, 234] width 6 height 6
click at [98, 237] on input "checkbox" at bounding box center [98, 237] width 0 height 0
checkbox input "true"
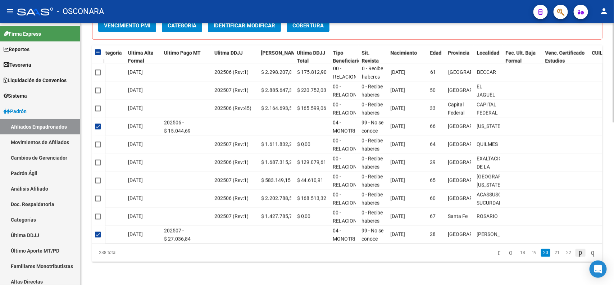
click at [578, 255] on icon "go to next page" at bounding box center [581, 252] width 6 height 9
checkbox input "false"
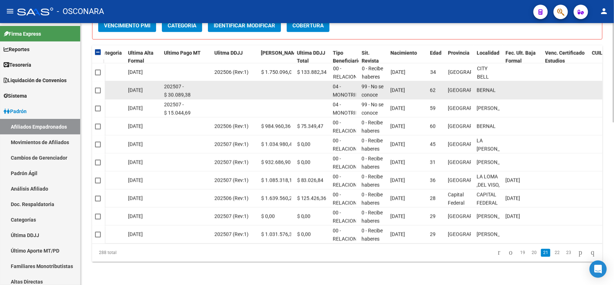
click at [95, 87] on span at bounding box center [98, 90] width 6 height 6
click at [98, 93] on input "checkbox" at bounding box center [98, 93] width 0 height 0
checkbox input "true"
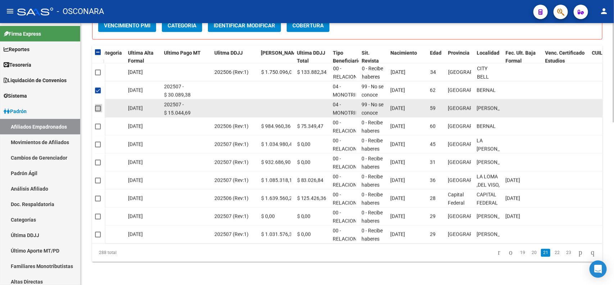
click at [99, 105] on span at bounding box center [98, 108] width 6 height 6
click at [98, 111] on input "checkbox" at bounding box center [98, 111] width 0 height 0
checkbox input "true"
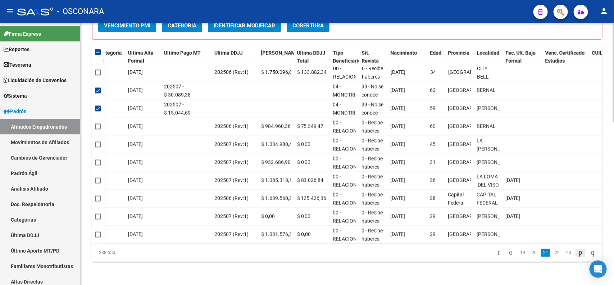
click at [580, 251] on link "go to next page" at bounding box center [581, 253] width 10 height 8
checkbox input "false"
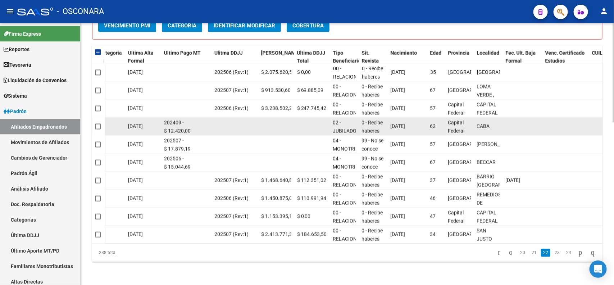
click at [98, 123] on span at bounding box center [98, 126] width 6 height 6
click at [98, 129] on input "checkbox" at bounding box center [98, 129] width 0 height 0
checkbox input "true"
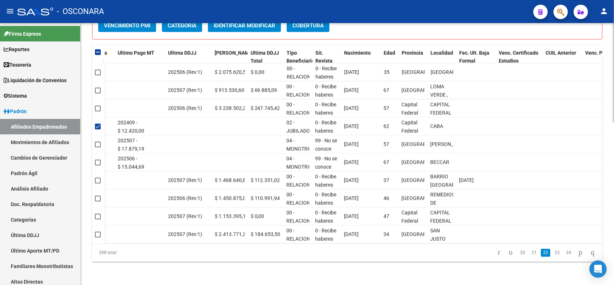
scroll to position [0, 479]
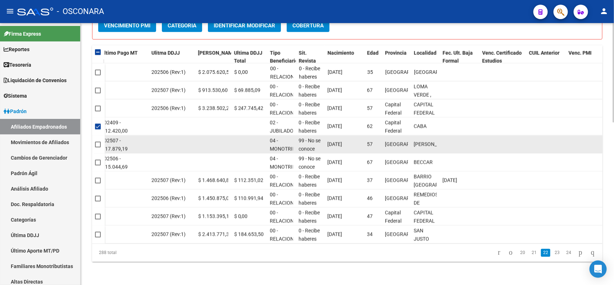
click at [96, 141] on span at bounding box center [98, 144] width 6 height 6
click at [98, 147] on input "checkbox" at bounding box center [98, 147] width 0 height 0
checkbox input "true"
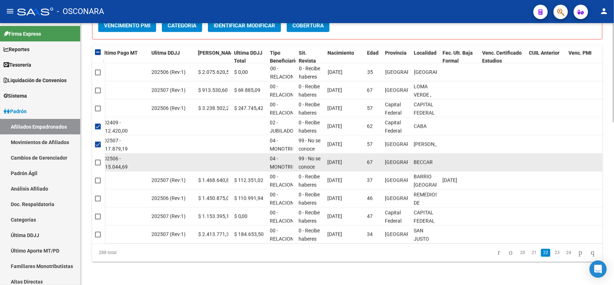
click at [96, 159] on span at bounding box center [98, 162] width 6 height 6
click at [98, 165] on input "checkbox" at bounding box center [98, 165] width 0 height 0
checkbox input "true"
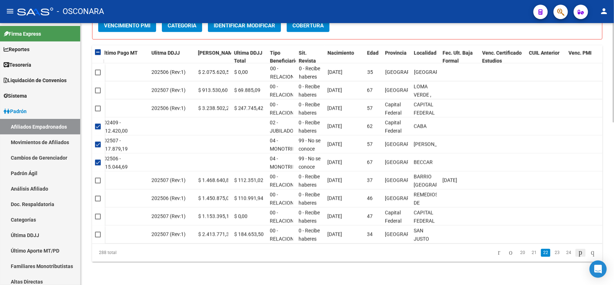
click at [578, 254] on icon "go to next page" at bounding box center [581, 252] width 6 height 9
checkbox input "false"
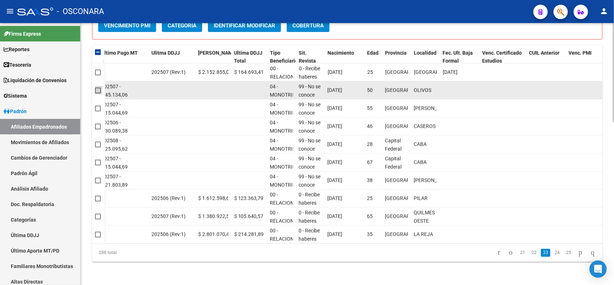
click at [96, 87] on span at bounding box center [98, 90] width 6 height 6
click at [98, 93] on input "checkbox" at bounding box center [98, 93] width 0 height 0
checkbox input "true"
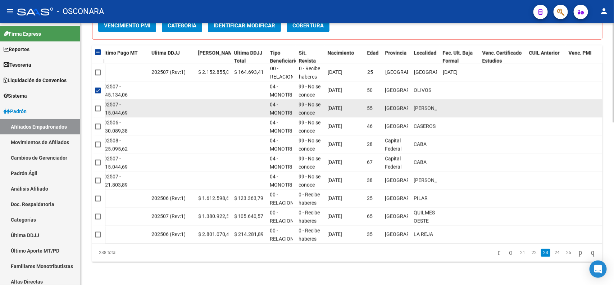
click at [96, 105] on span at bounding box center [98, 108] width 6 height 6
click at [98, 111] on input "checkbox" at bounding box center [98, 111] width 0 height 0
checkbox input "true"
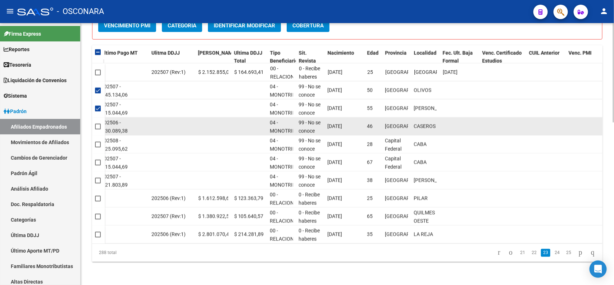
click at [98, 123] on span at bounding box center [98, 126] width 6 height 6
click at [98, 129] on input "checkbox" at bounding box center [98, 129] width 0 height 0
checkbox input "true"
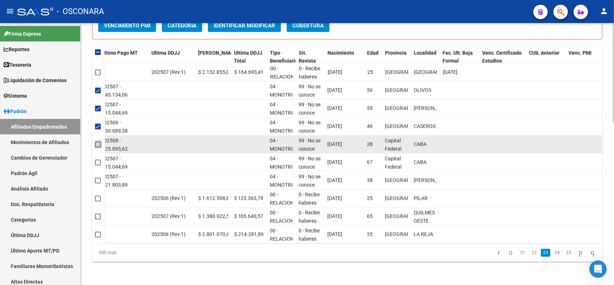
click at [99, 141] on span at bounding box center [98, 144] width 6 height 6
click at [98, 147] on input "checkbox" at bounding box center [98, 147] width 0 height 0
checkbox input "true"
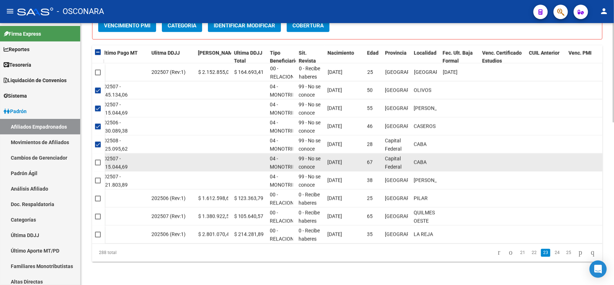
click at [101, 158] on div at bounding box center [98, 162] width 7 height 8
click at [96, 159] on span at bounding box center [98, 162] width 6 height 6
click at [98, 165] on input "checkbox" at bounding box center [98, 165] width 0 height 0
checkbox input "true"
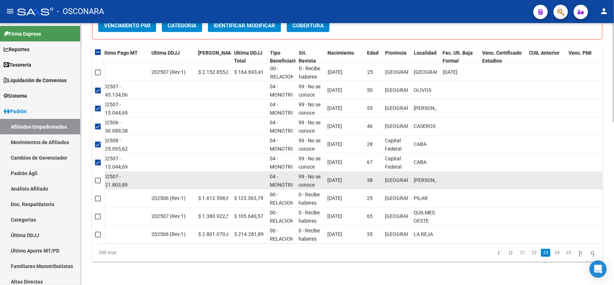
click at [97, 177] on span at bounding box center [98, 180] width 6 height 6
click at [98, 183] on input "checkbox" at bounding box center [98, 183] width 0 height 0
checkbox input "true"
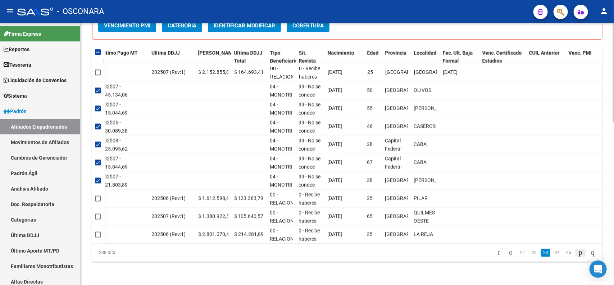
click at [578, 253] on icon "go to next page" at bounding box center [581, 252] width 6 height 9
checkbox input "false"
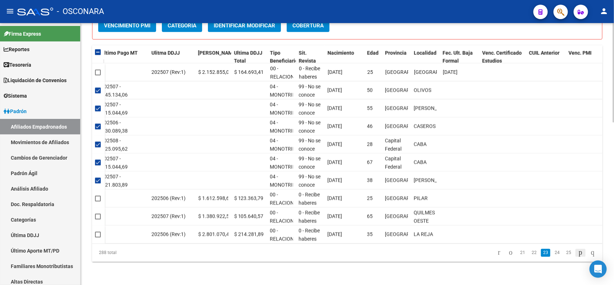
checkbox input "false"
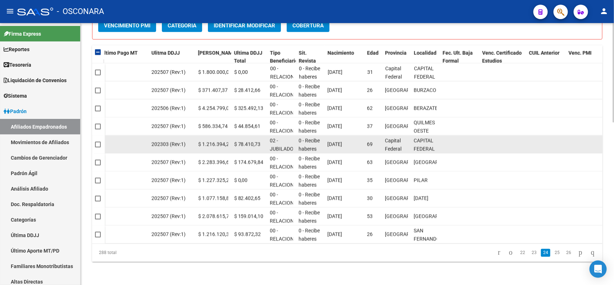
click at [94, 137] on datatable-body-cell at bounding box center [98, 144] width 13 height 18
click at [95, 141] on span at bounding box center [98, 144] width 6 height 6
click at [98, 147] on input "checkbox" at bounding box center [98, 147] width 0 height 0
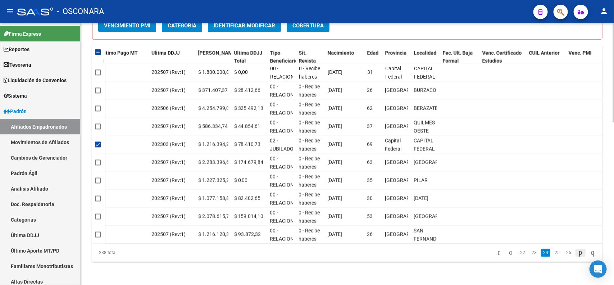
click at [578, 250] on icon "go to next page" at bounding box center [581, 252] width 6 height 9
checkbox input "false"
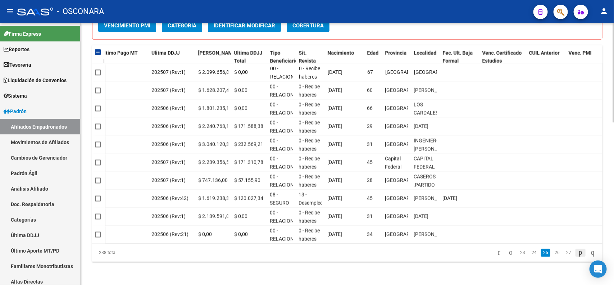
click at [578, 250] on icon "go to next page" at bounding box center [581, 252] width 6 height 9
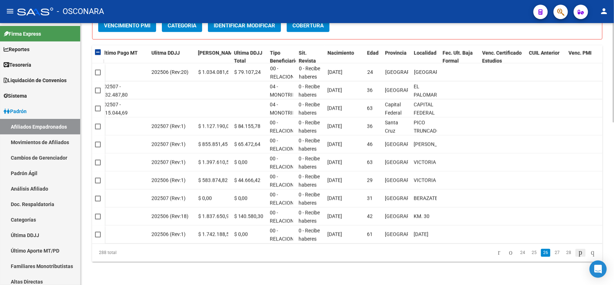
click at [578, 250] on icon "go to next page" at bounding box center [581, 252] width 6 height 9
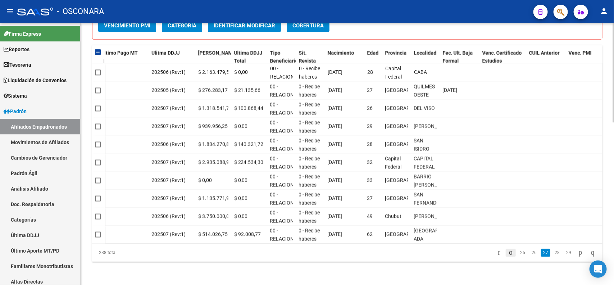
click at [508, 253] on icon "go to previous page" at bounding box center [511, 252] width 6 height 9
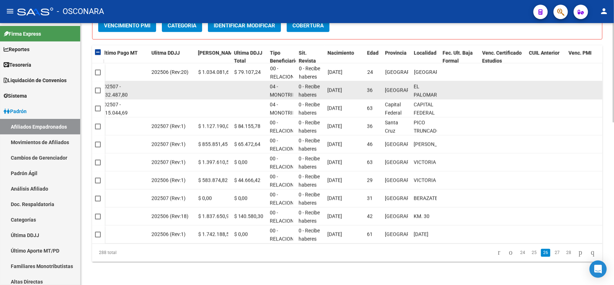
click at [98, 87] on span at bounding box center [98, 90] width 6 height 6
click at [98, 93] on input "checkbox" at bounding box center [98, 93] width 0 height 0
checkbox input "true"
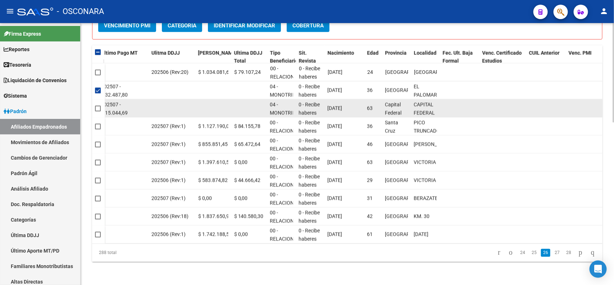
click at [97, 105] on span at bounding box center [98, 108] width 6 height 6
click at [98, 111] on input "checkbox" at bounding box center [98, 111] width 0 height 0
checkbox input "true"
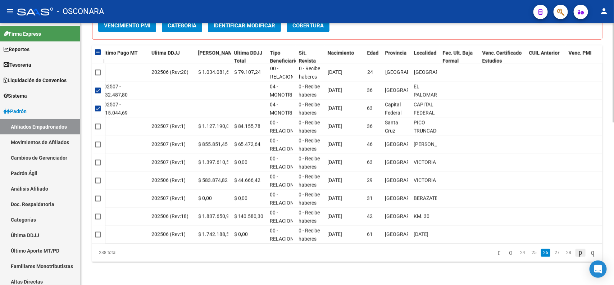
click at [578, 253] on icon "go to next page" at bounding box center [581, 252] width 6 height 9
checkbox input "false"
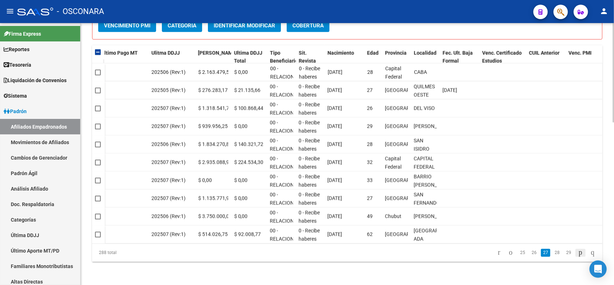
click at [578, 253] on icon "go to next page" at bounding box center [581, 252] width 6 height 9
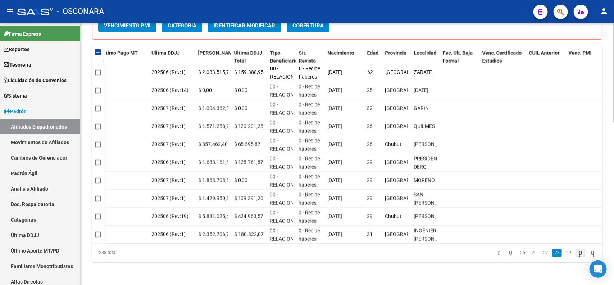
click at [578, 253] on icon "go to next page" at bounding box center [581, 252] width 6 height 9
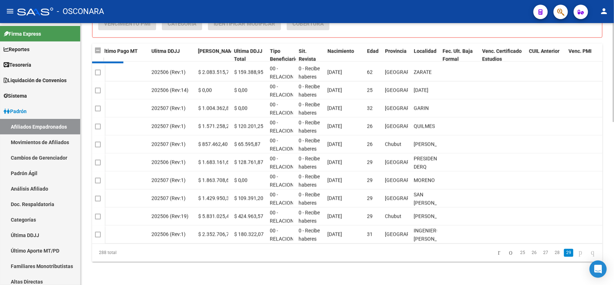
scroll to position [391, 0]
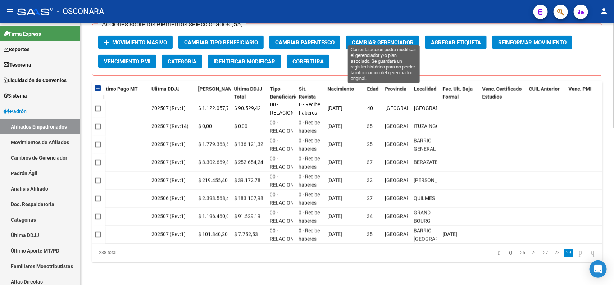
click at [375, 39] on span "Cambiar Gerenciador" at bounding box center [383, 42] width 62 height 6
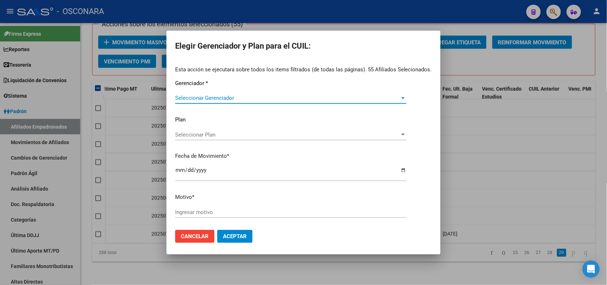
click at [240, 101] on span "Seleccionar Gerenciador" at bounding box center [287, 98] width 225 height 6
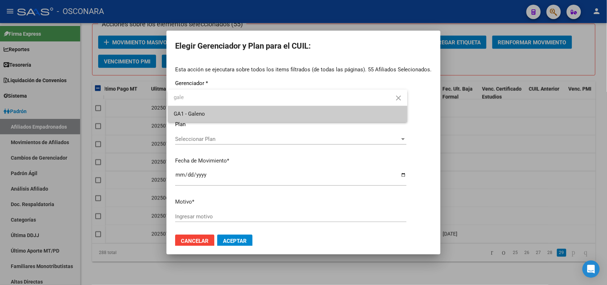
type input "gale"
click at [224, 118] on span "GA1 - Galeno" at bounding box center [288, 114] width 228 height 16
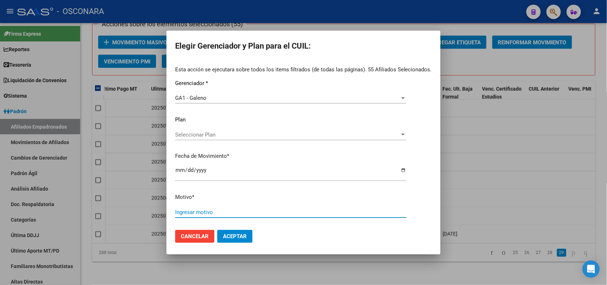
click at [230, 209] on input "Ingresar motivo" at bounding box center [290, 212] width 231 height 6
type input "CORRECCION DE GERENCIADOR: CORRESPONDE GALENO"
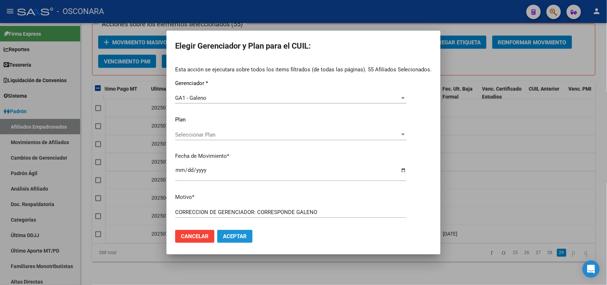
click at [235, 235] on span "Aceptar" at bounding box center [235, 236] width 24 height 6
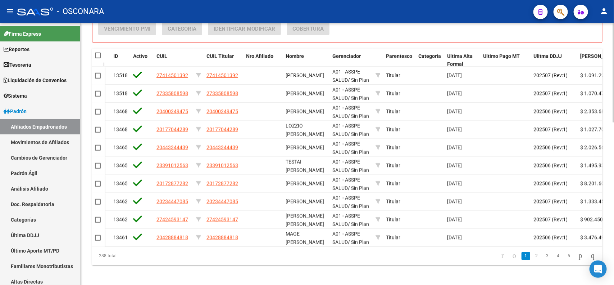
scroll to position [427, 0]
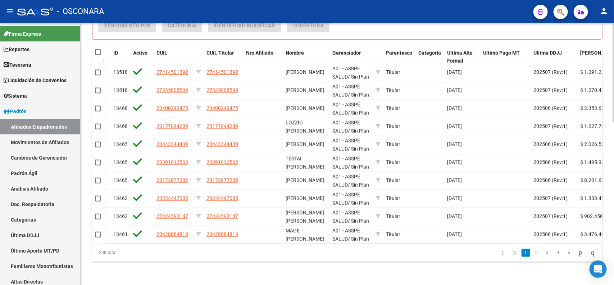
click at [614, 271] on div at bounding box center [614, 234] width 2 height 99
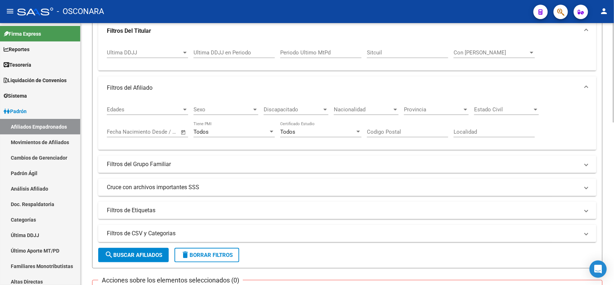
scroll to position [0, 0]
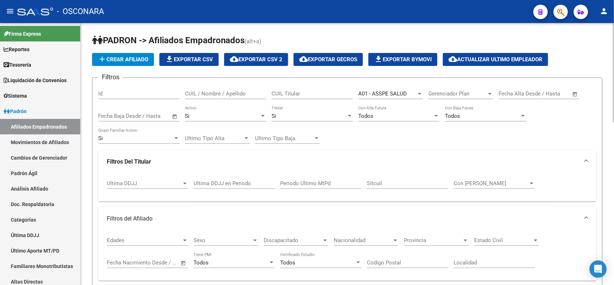
click at [606, 22] on div "menu - OSCONARA person Firma Express Reportes Tablero de Control Ingresos Perci…" at bounding box center [307, 142] width 614 height 285
click at [385, 93] on span "A01 - ASSPE SALUD" at bounding box center [382, 93] width 49 height 6
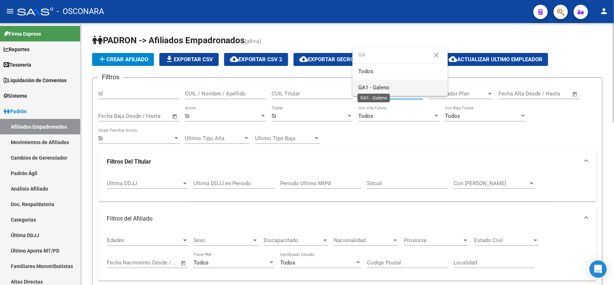
type input "GA"
click at [387, 88] on span "GA1 - Galeno" at bounding box center [373, 87] width 31 height 6
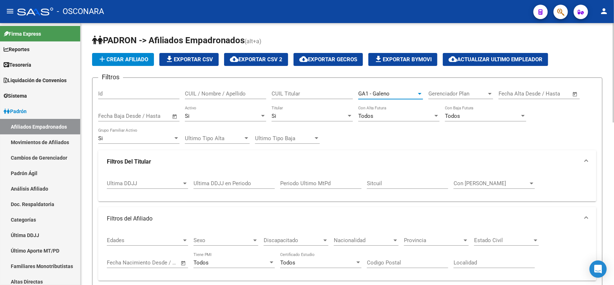
scroll to position [225, 0]
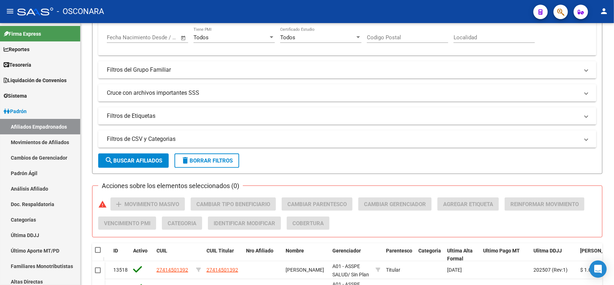
click at [148, 159] on span "search Buscar Afiliados" at bounding box center [134, 160] width 58 height 6
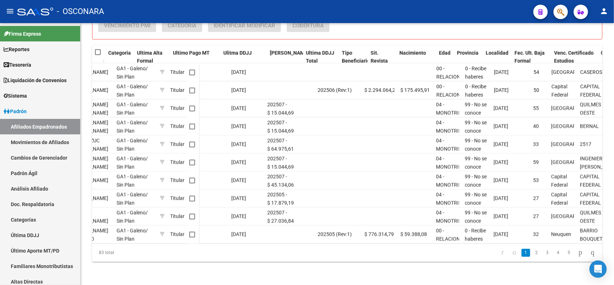
scroll to position [0, 407]
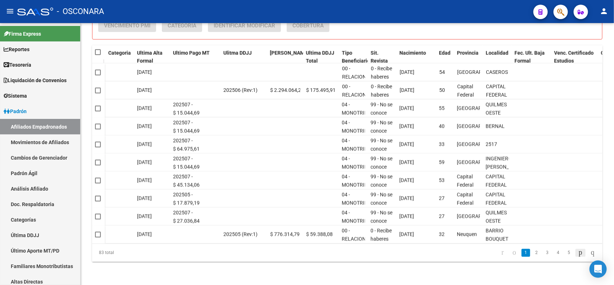
click at [578, 254] on icon "go to next page" at bounding box center [581, 252] width 6 height 9
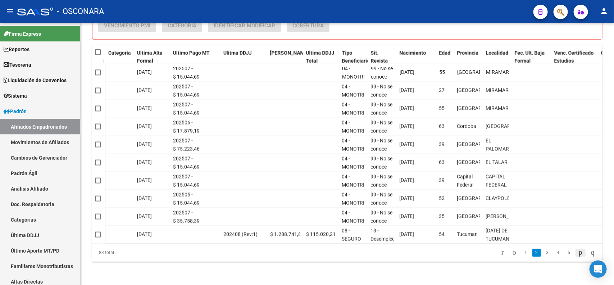
click at [578, 254] on icon "go to next page" at bounding box center [581, 252] width 6 height 9
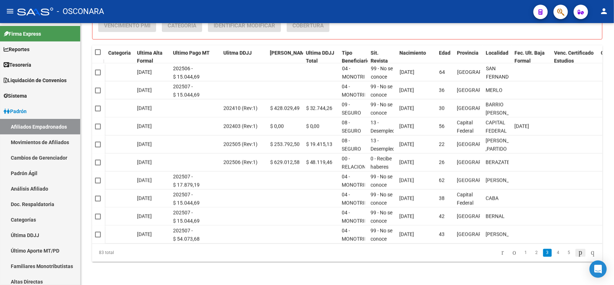
click at [578, 254] on icon "go to next page" at bounding box center [581, 252] width 6 height 9
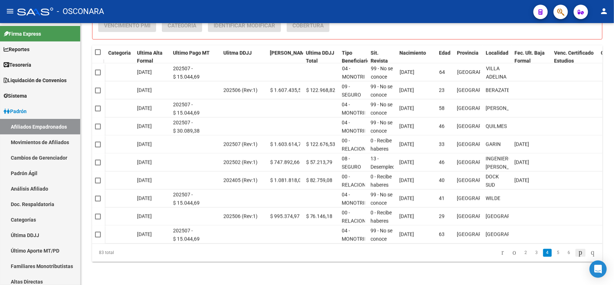
click at [578, 254] on icon "go to next page" at bounding box center [581, 252] width 6 height 9
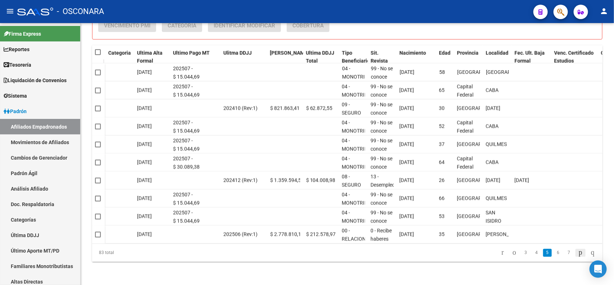
click at [578, 254] on icon "go to next page" at bounding box center [581, 252] width 6 height 9
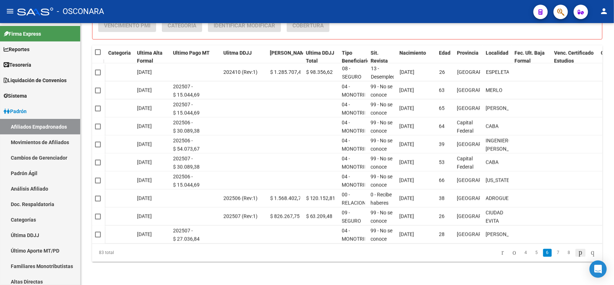
click at [578, 254] on icon "go to next page" at bounding box center [581, 252] width 6 height 9
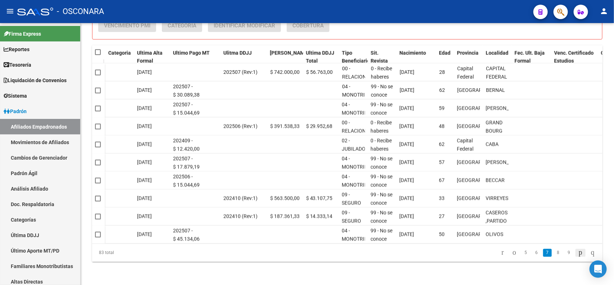
click at [578, 254] on icon "go to next page" at bounding box center [581, 252] width 6 height 9
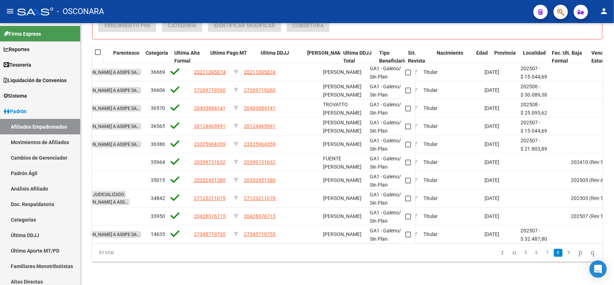
scroll to position [0, 489]
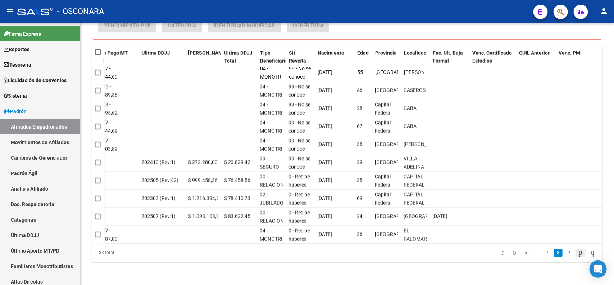
click at [578, 254] on icon "go to next page" at bounding box center [581, 252] width 6 height 9
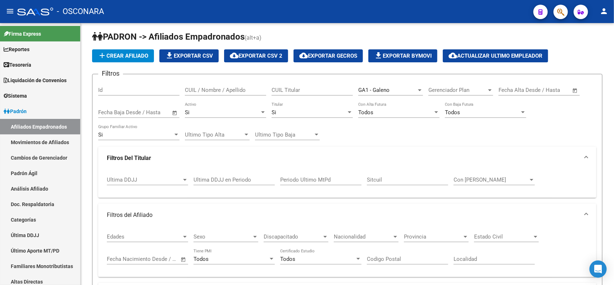
scroll to position [0, 0]
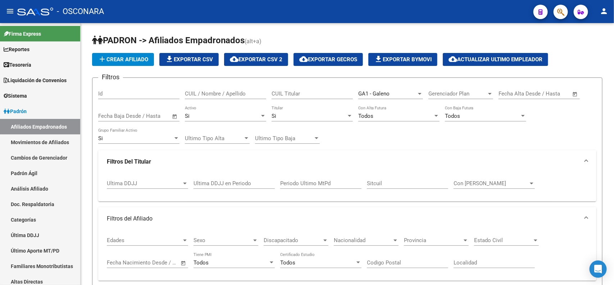
click at [390, 90] on div "GA1 - Galeno" at bounding box center [387, 93] width 58 height 6
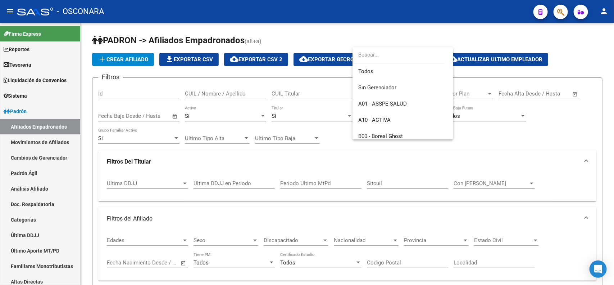
scroll to position [254, 0]
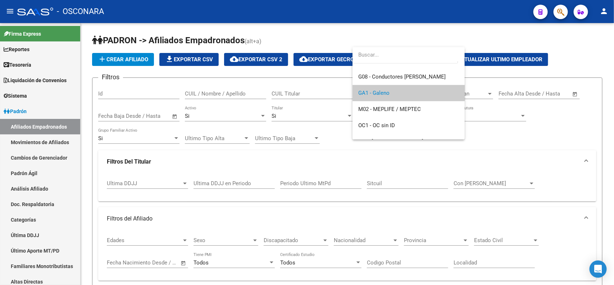
click at [390, 89] on span "GA1 - Galeno" at bounding box center [408, 93] width 101 height 16
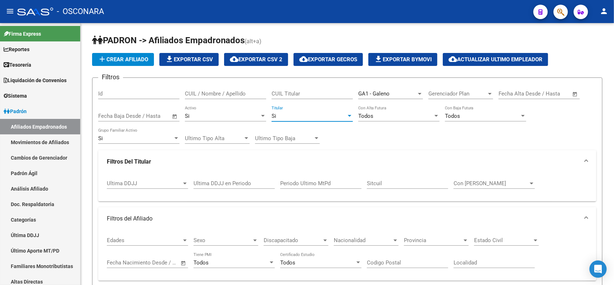
click at [315, 114] on div "Si" at bounding box center [309, 116] width 75 height 6
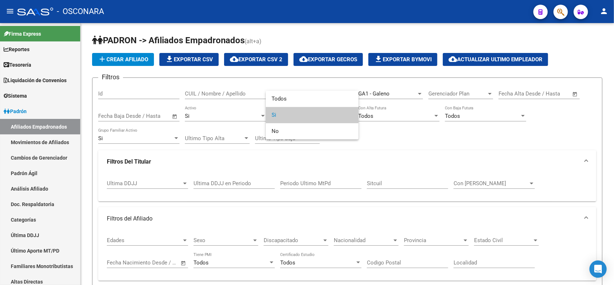
click at [311, 113] on span "Si" at bounding box center [312, 115] width 81 height 16
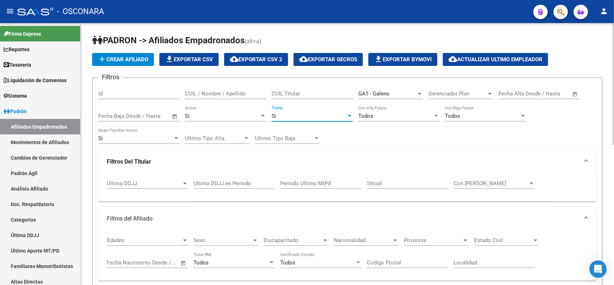
scroll to position [225, 0]
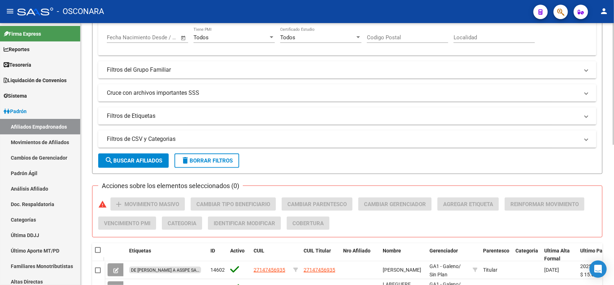
click at [139, 162] on button "search Buscar Afiliados" at bounding box center [133, 160] width 71 height 14
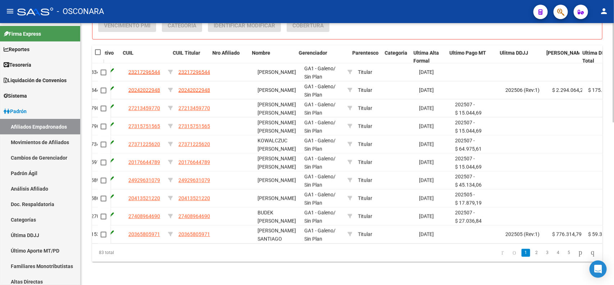
scroll to position [0, 131]
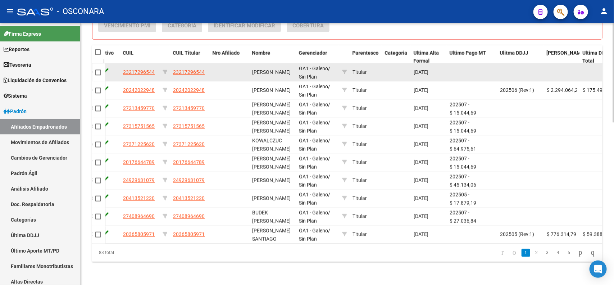
click at [98, 69] on span at bounding box center [98, 72] width 6 height 6
click at [98, 75] on input "checkbox" at bounding box center [98, 75] width 0 height 0
checkbox input "true"
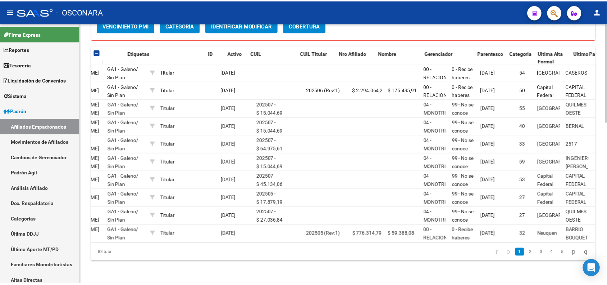
scroll to position [0, 0]
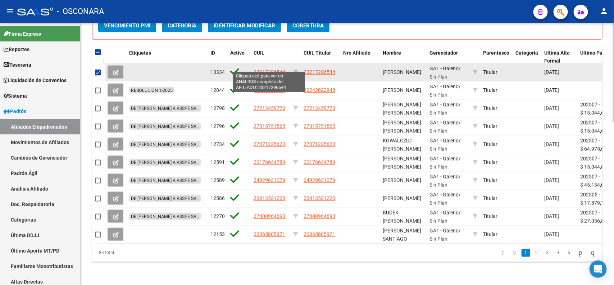
click at [268, 69] on span "23217296544" at bounding box center [270, 72] width 32 height 6
type textarea "23217296544"
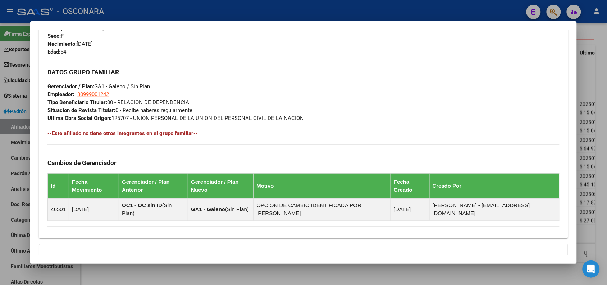
scroll to position [383, 0]
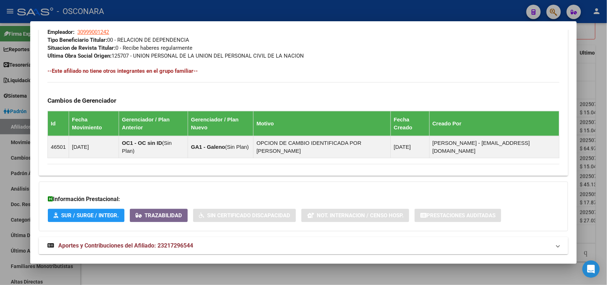
drag, startPoint x: 207, startPoint y: 234, endPoint x: 220, endPoint y: 191, distance: 45.2
click at [211, 241] on mat-panel-title "Aportes y Contribuciones del Afiliado: 23217296544" at bounding box center [298, 245] width 503 height 9
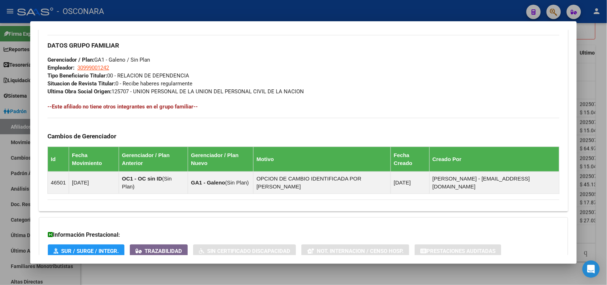
scroll to position [123, 0]
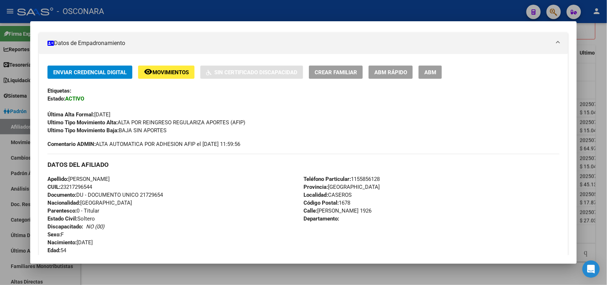
click at [157, 73] on span "Movimientos" at bounding box center [171, 72] width 36 height 6
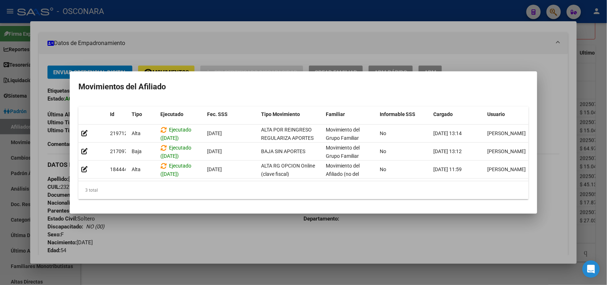
click at [242, 11] on div at bounding box center [303, 142] width 607 height 285
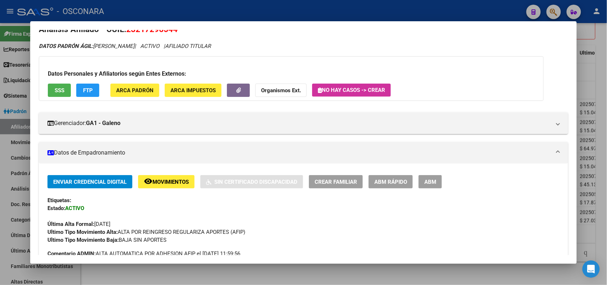
scroll to position [0, 0]
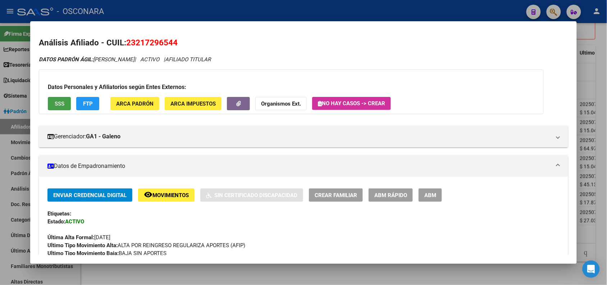
click at [56, 107] on button "SSS" at bounding box center [59, 103] width 23 height 13
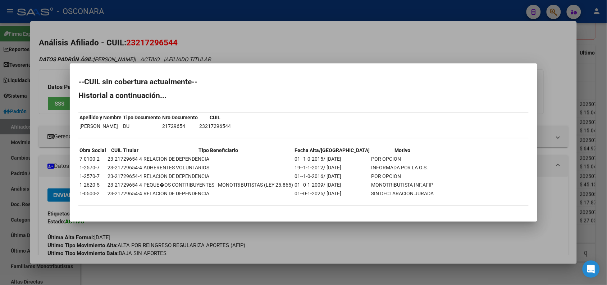
click at [204, 58] on div at bounding box center [303, 142] width 607 height 285
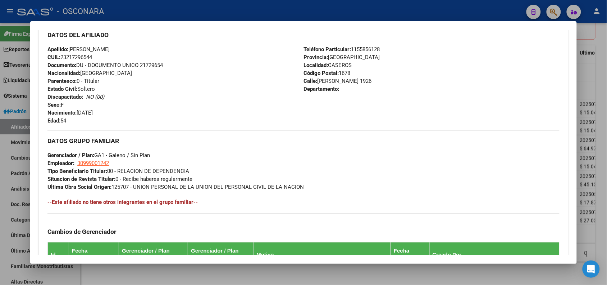
scroll to position [122, 0]
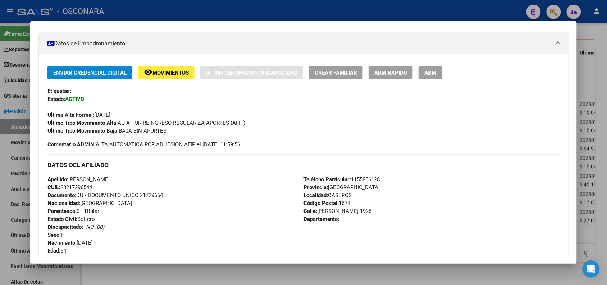
click at [174, 77] on button "remove_red_eye Movimientos" at bounding box center [166, 72] width 56 height 13
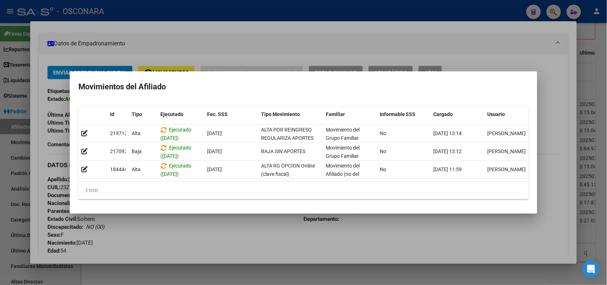
scroll to position [0, 10]
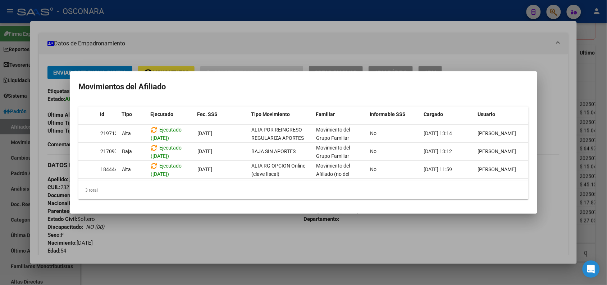
click at [287, 49] on div at bounding box center [303, 142] width 607 height 285
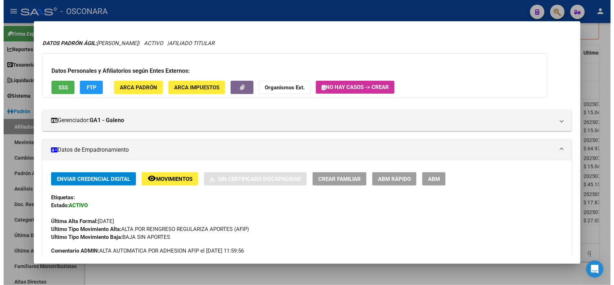
scroll to position [0, 0]
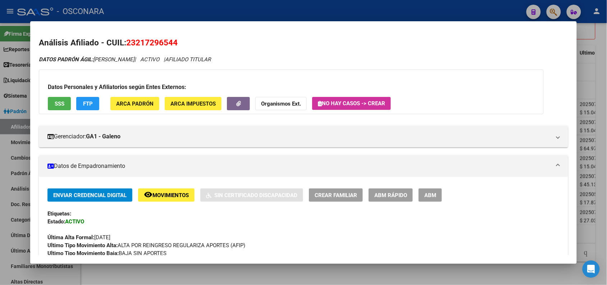
drag, startPoint x: 124, startPoint y: 40, endPoint x: 200, endPoint y: 42, distance: 75.9
click at [200, 42] on h2 "Análisis Afiliado - CUIL: 23217296544" at bounding box center [303, 43] width 529 height 12
copy span "23217296544"
click at [62, 105] on span "SSS" at bounding box center [60, 103] width 10 height 6
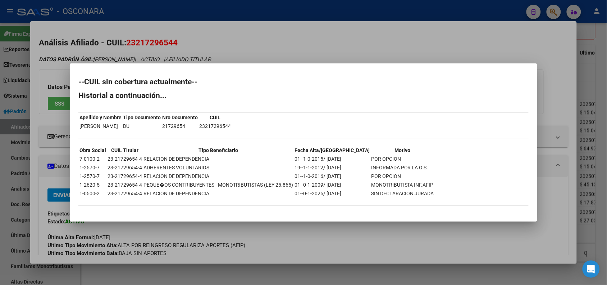
click at [321, 35] on div at bounding box center [303, 142] width 607 height 285
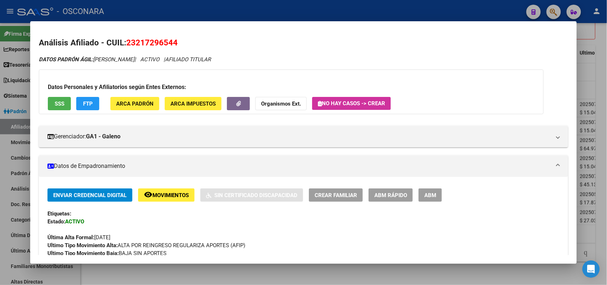
click at [84, 105] on span "FTP" at bounding box center [88, 103] width 10 height 6
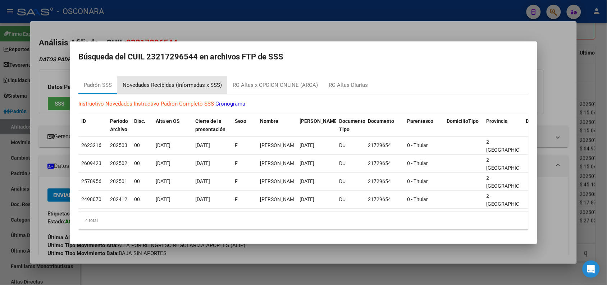
click at [155, 82] on div "Novedades Recibidas (informadas x SSS)" at bounding box center [172, 85] width 99 height 8
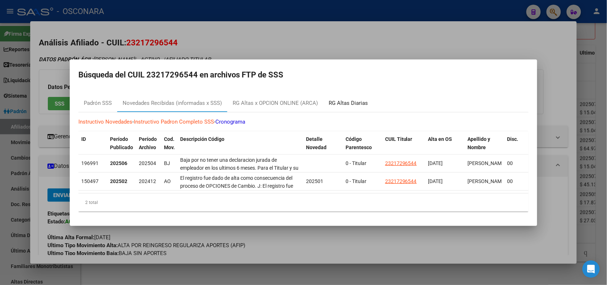
click at [363, 102] on div "RG Altas Diarias" at bounding box center [348, 103] width 39 height 8
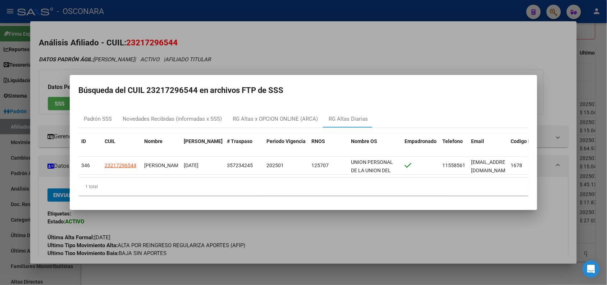
click at [276, 49] on div at bounding box center [303, 142] width 607 height 285
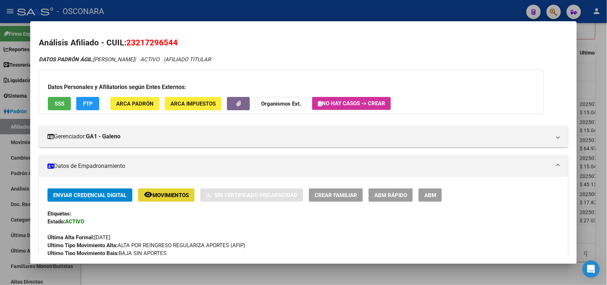
click at [177, 197] on span "Movimientos" at bounding box center [171, 195] width 36 height 6
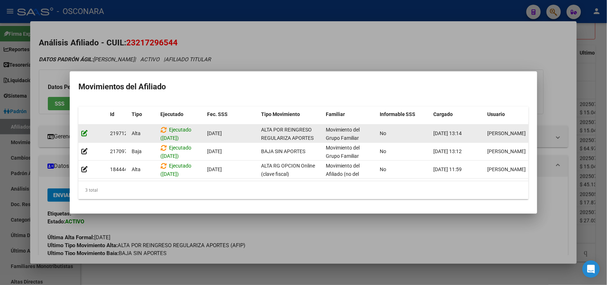
click at [86, 130] on icon at bounding box center [84, 133] width 6 height 7
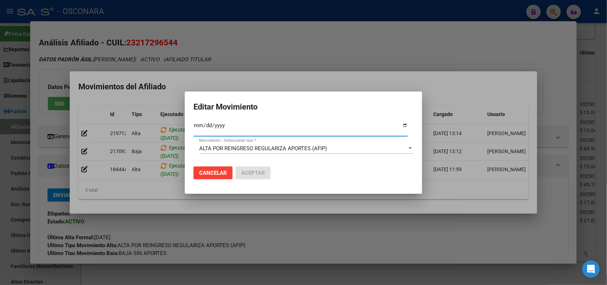
click at [347, 52] on div at bounding box center [303, 142] width 607 height 285
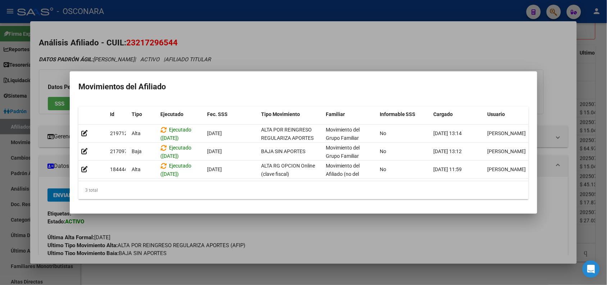
click at [331, 44] on div at bounding box center [303, 142] width 607 height 285
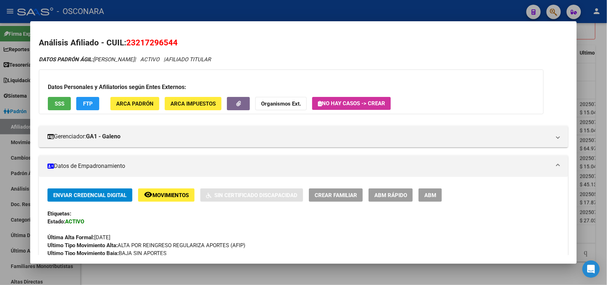
click at [429, 197] on span "ABM" at bounding box center [431, 195] width 12 height 6
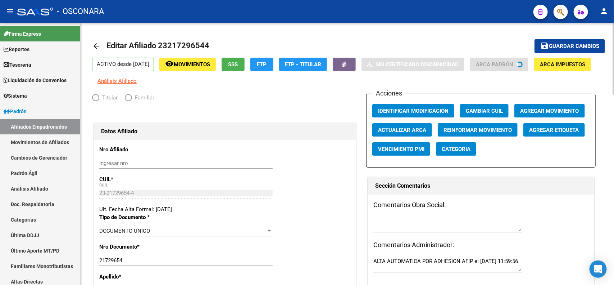
radio input "true"
type input "30-99900124-2"
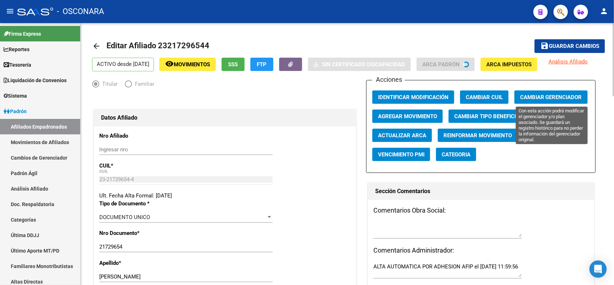
click at [553, 95] on span "Cambiar Gerenciador" at bounding box center [551, 97] width 62 height 6
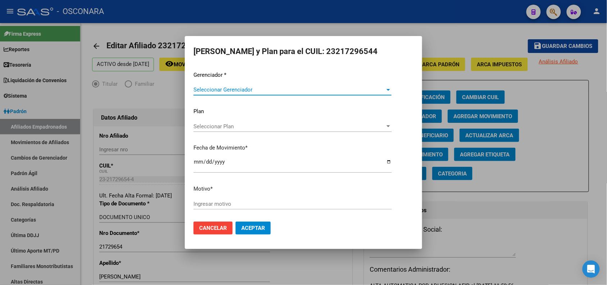
click at [471, 57] on div at bounding box center [303, 142] width 607 height 285
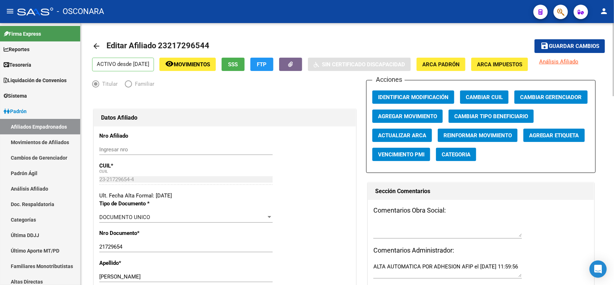
click at [420, 115] on span "Agregar Movimiento" at bounding box center [407, 116] width 59 height 6
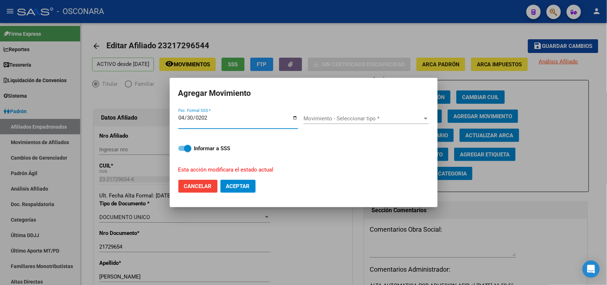
type input "[DATE]"
click at [354, 122] on div "Movimiento - Seleccionar tipo * Movimiento - Seleccionar tipo *" at bounding box center [367, 118] width 126 height 11
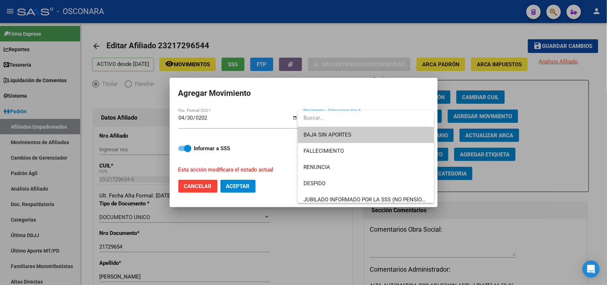
click at [352, 137] on span "BAJA SIN APORTES" at bounding box center [366, 135] width 125 height 16
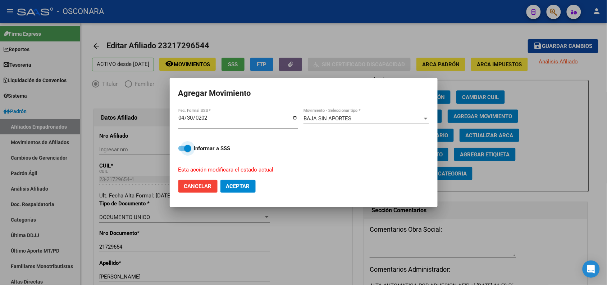
drag, startPoint x: 225, startPoint y: 148, endPoint x: 242, endPoint y: 164, distance: 23.7
click at [231, 148] on strong "Informar a SSS" at bounding box center [212, 148] width 36 height 6
click at [182, 151] on input "Informar a SSS" at bounding box center [182, 151] width 0 height 0
checkbox input "false"
drag, startPoint x: 242, startPoint y: 191, endPoint x: 257, endPoint y: 193, distance: 15.2
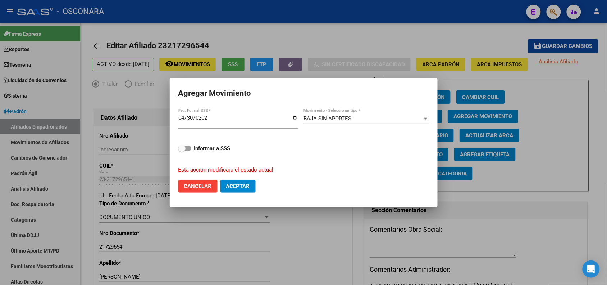
click at [243, 191] on button "Aceptar" at bounding box center [238, 186] width 35 height 13
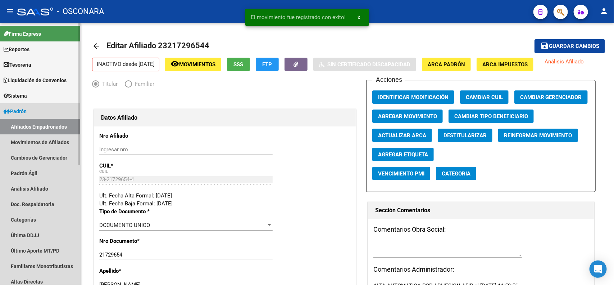
click at [42, 114] on link "Padrón" at bounding box center [40, 110] width 80 height 15
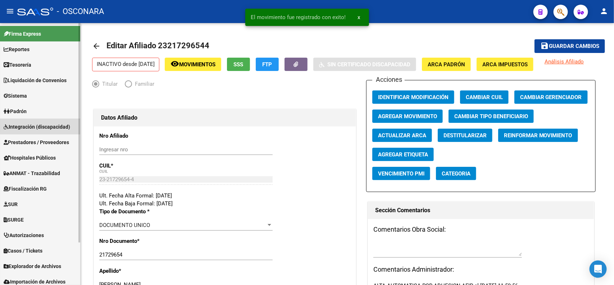
drag, startPoint x: 61, startPoint y: 123, endPoint x: 55, endPoint y: 121, distance: 6.3
click at [61, 121] on link "Integración (discapacidad)" at bounding box center [40, 126] width 80 height 15
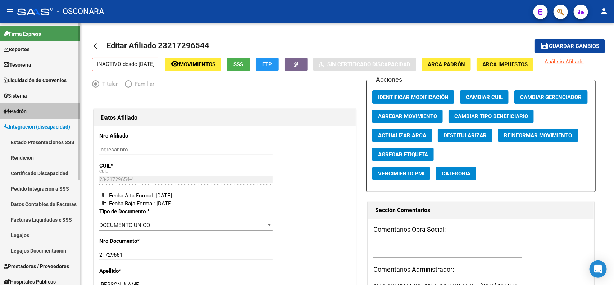
click at [34, 115] on link "Padrón" at bounding box center [40, 110] width 80 height 15
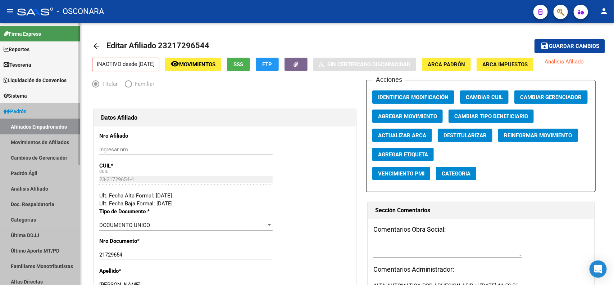
click at [57, 123] on link "Afiliados Empadronados" at bounding box center [40, 126] width 80 height 15
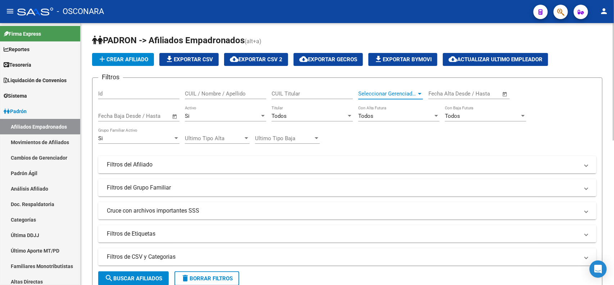
click at [381, 90] on span "Seleccionar Gerenciador" at bounding box center [387, 93] width 58 height 6
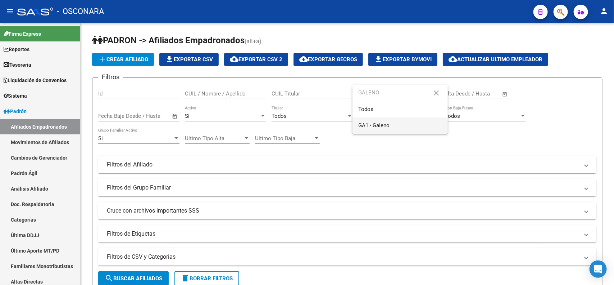
type input "GALENO"
click at [393, 126] on span "GA1 - Galeno" at bounding box center [400, 125] width 84 height 16
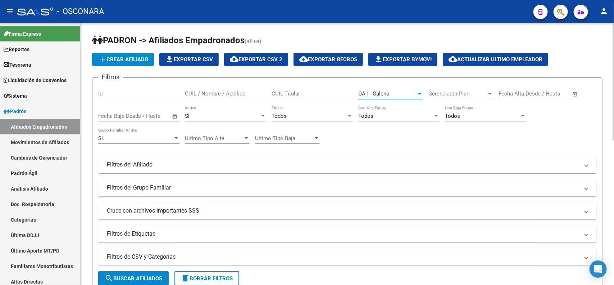
click at [138, 273] on button "search Buscar Afiliados" at bounding box center [133, 278] width 71 height 14
click at [298, 115] on div "Todos" at bounding box center [309, 116] width 75 height 6
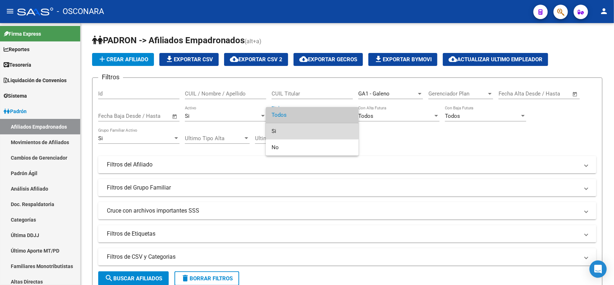
click at [298, 124] on span "Si" at bounding box center [312, 131] width 81 height 16
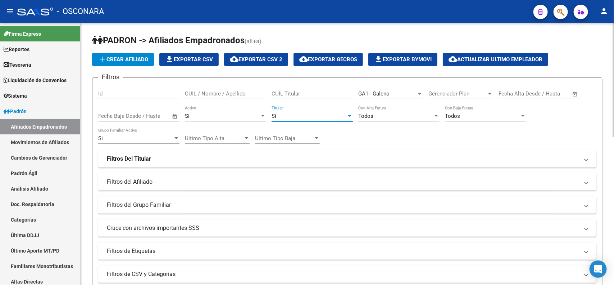
scroll to position [225, 0]
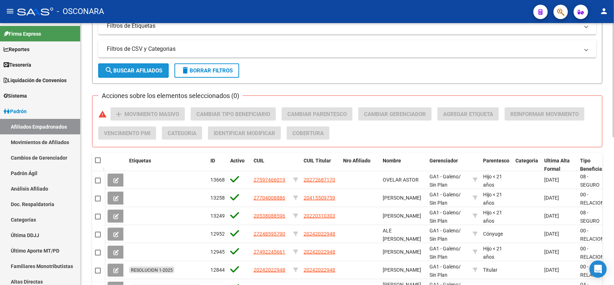
click at [151, 67] on span "search Buscar Afiliados" at bounding box center [134, 70] width 58 height 6
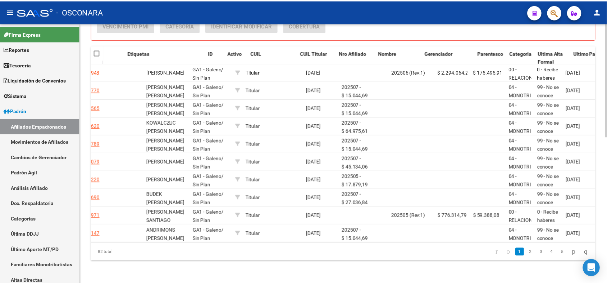
scroll to position [0, 0]
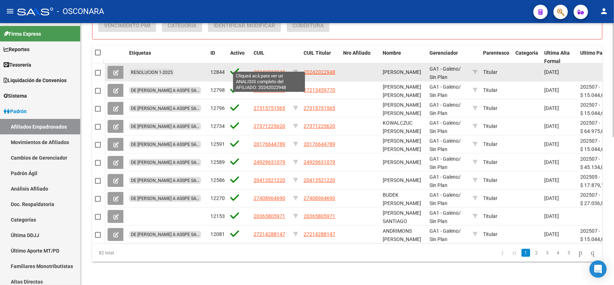
click at [270, 69] on span "20242022948" at bounding box center [270, 72] width 32 height 6
type textarea "20242022948"
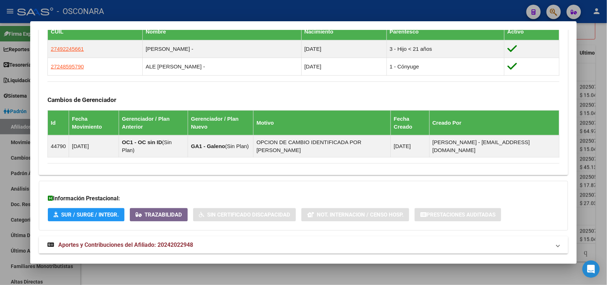
drag, startPoint x: 250, startPoint y: 234, endPoint x: 249, endPoint y: 206, distance: 28.4
click at [250, 240] on mat-panel-title "Aportes y Contribuciones del Afiliado: 20242022948" at bounding box center [298, 244] width 503 height 9
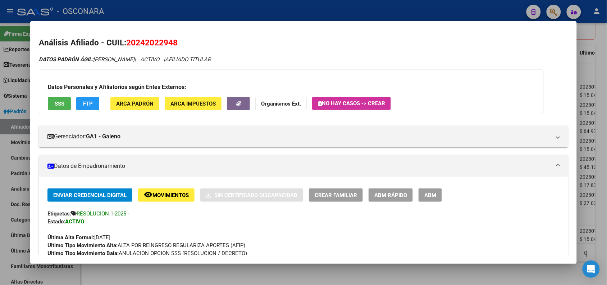
click at [56, 106] on button "SSS" at bounding box center [59, 103] width 23 height 13
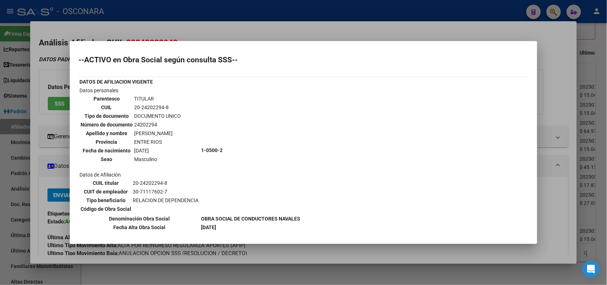
click at [249, 25] on div at bounding box center [303, 142] width 607 height 285
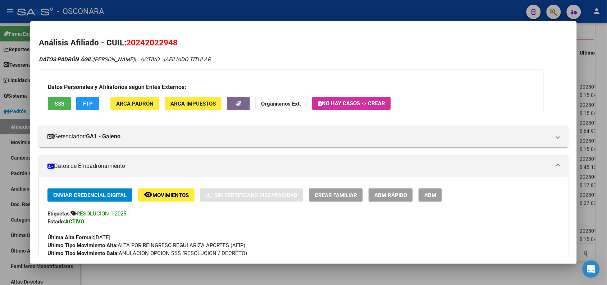
click at [243, 9] on div at bounding box center [303, 142] width 607 height 285
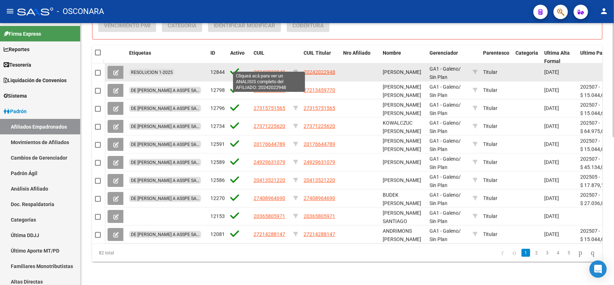
click at [259, 69] on span "20242022948" at bounding box center [270, 72] width 32 height 6
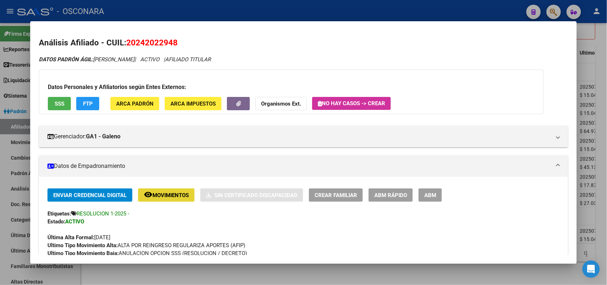
click at [168, 191] on button "remove_red_eye Movimientos" at bounding box center [166, 194] width 56 height 13
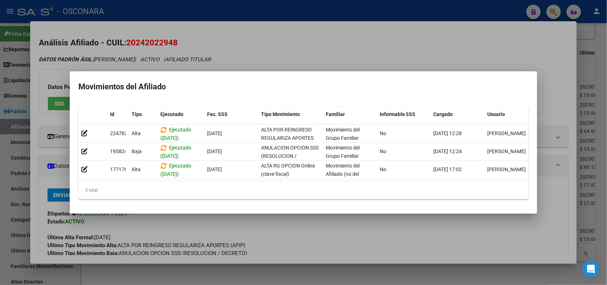
click at [295, 43] on div at bounding box center [303, 142] width 607 height 285
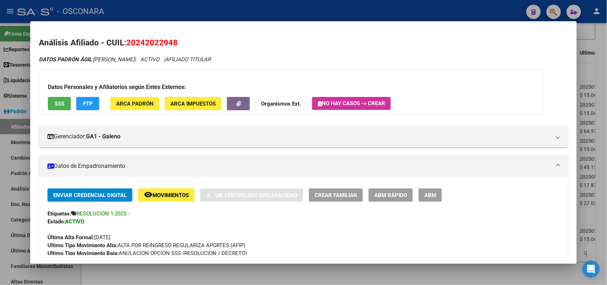
drag, startPoint x: 221, startPoint y: 8, endPoint x: 223, endPoint y: 12, distance: 4.3
click at [221, 6] on div at bounding box center [303, 142] width 607 height 285
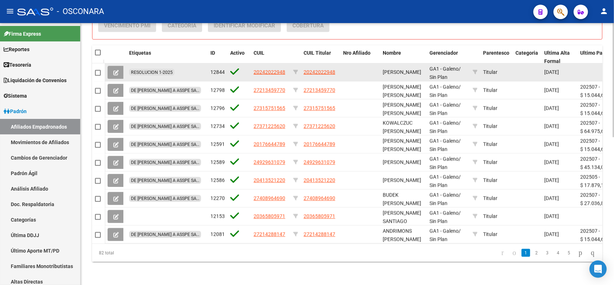
click at [98, 70] on span at bounding box center [98, 73] width 6 height 6
click at [98, 76] on input "checkbox" at bounding box center [98, 76] width 0 height 0
checkbox input "true"
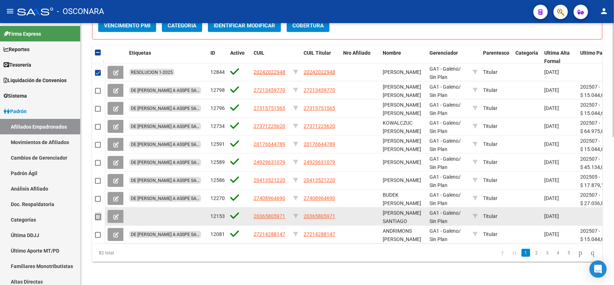
click at [96, 214] on span at bounding box center [98, 217] width 6 height 6
click at [98, 219] on input "checkbox" at bounding box center [98, 219] width 0 height 0
checkbox input "true"
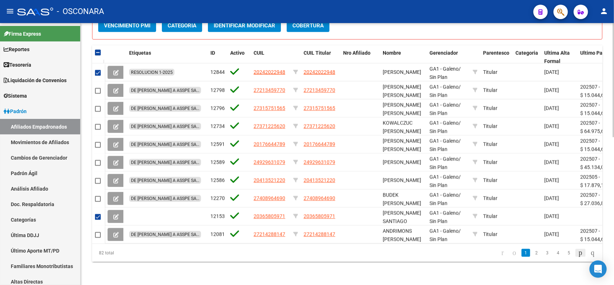
click at [578, 255] on icon "go to next page" at bounding box center [581, 252] width 6 height 9
checkbox input "false"
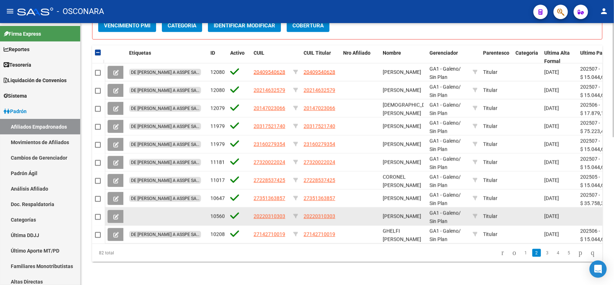
click at [97, 214] on span at bounding box center [98, 217] width 6 height 6
click at [98, 219] on input "checkbox" at bounding box center [98, 219] width 0 height 0
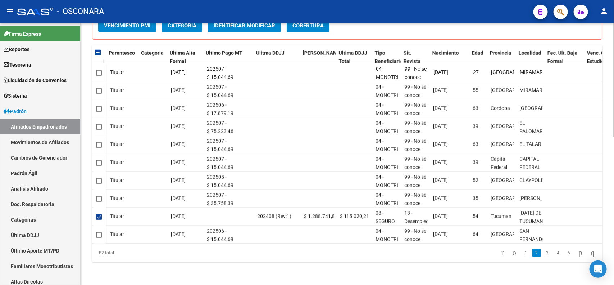
scroll to position [0, 375]
click at [578, 251] on icon "go to next page" at bounding box center [581, 252] width 6 height 9
checkbox input "false"
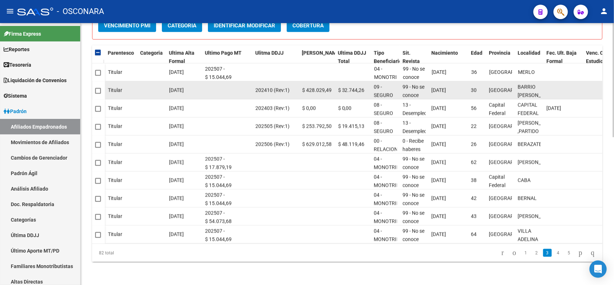
click at [100, 88] on span at bounding box center [98, 91] width 6 height 6
click at [98, 94] on input "checkbox" at bounding box center [98, 94] width 0 height 0
checkbox input "true"
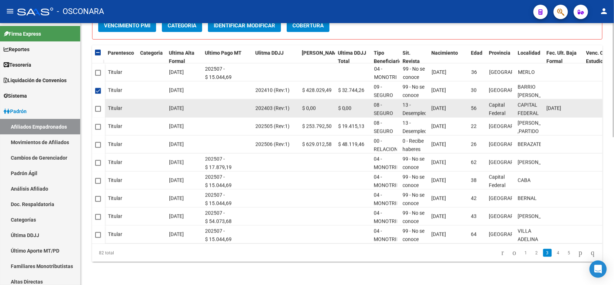
click at [99, 106] on span at bounding box center [98, 109] width 6 height 6
click at [98, 112] on input "checkbox" at bounding box center [98, 112] width 0 height 0
checkbox input "true"
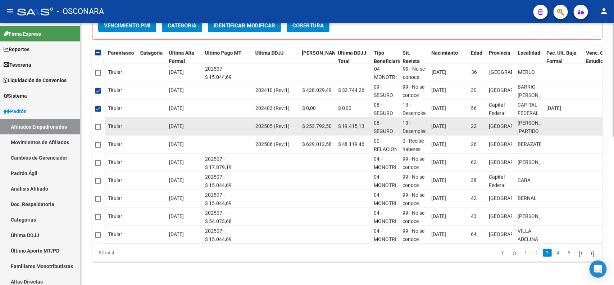
click at [99, 124] on span at bounding box center [98, 127] width 6 height 6
click at [98, 130] on input "checkbox" at bounding box center [98, 130] width 0 height 0
checkbox input "true"
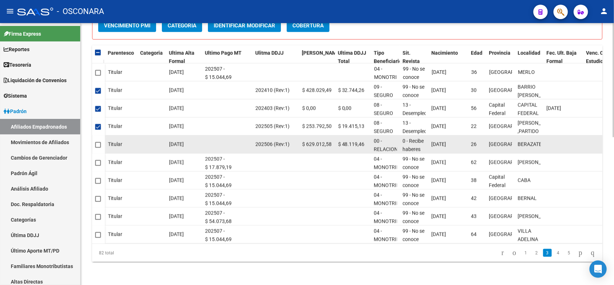
click at [99, 142] on span at bounding box center [98, 145] width 6 height 6
click at [98, 148] on input "checkbox" at bounding box center [98, 148] width 0 height 0
checkbox input "true"
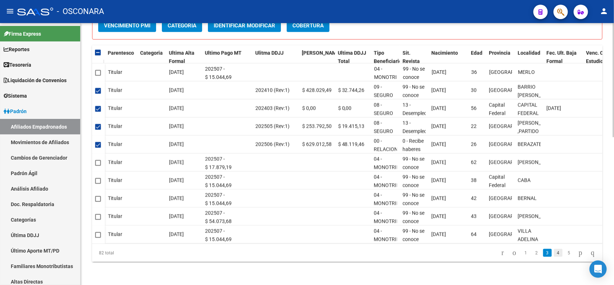
click at [554, 252] on link "4" at bounding box center [558, 253] width 9 height 8
checkbox input "false"
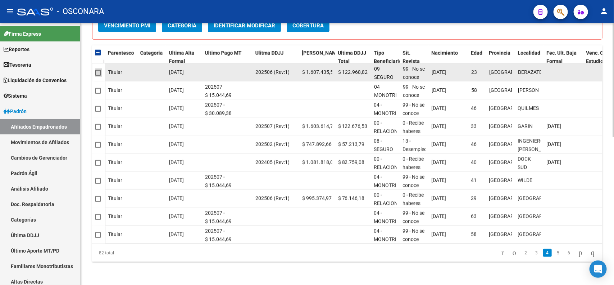
click at [96, 70] on span at bounding box center [98, 73] width 6 height 6
click at [98, 76] on input "checkbox" at bounding box center [98, 76] width 0 height 0
checkbox input "true"
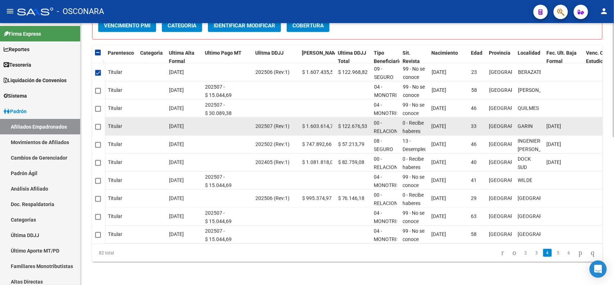
click at [95, 124] on span at bounding box center [98, 127] width 6 height 6
click at [98, 130] on input "checkbox" at bounding box center [98, 130] width 0 height 0
checkbox input "true"
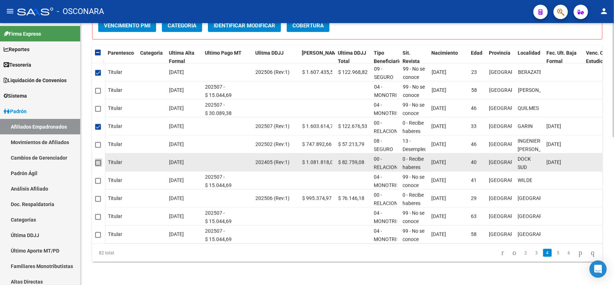
click at [96, 160] on span at bounding box center [98, 163] width 6 height 6
click at [98, 166] on input "checkbox" at bounding box center [98, 166] width 0 height 0
checkbox input "true"
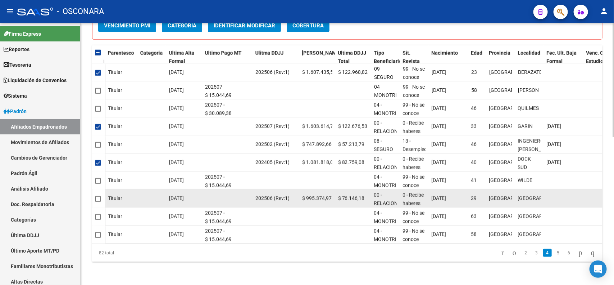
click at [99, 196] on span at bounding box center [98, 199] width 6 height 6
click at [98, 201] on input "checkbox" at bounding box center [98, 201] width 0 height 0
checkbox input "true"
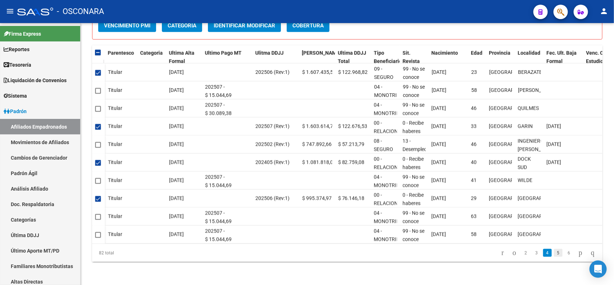
click at [554, 249] on link "5" at bounding box center [558, 253] width 9 height 8
checkbox input "false"
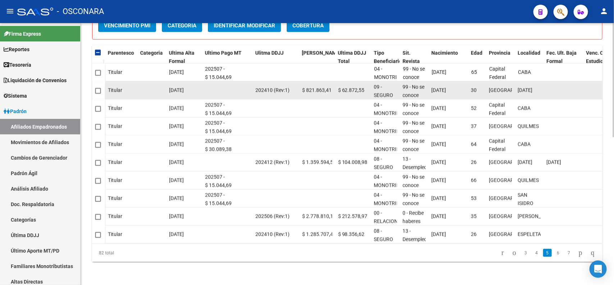
click at [96, 88] on span at bounding box center [98, 91] width 6 height 6
click at [98, 94] on input "checkbox" at bounding box center [98, 94] width 0 height 0
checkbox input "true"
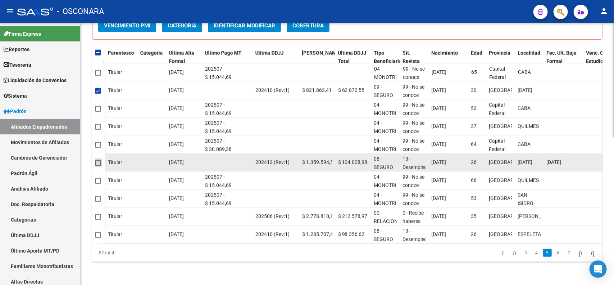
click at [98, 160] on span at bounding box center [98, 163] width 6 height 6
click at [98, 166] on input "checkbox" at bounding box center [98, 166] width 0 height 0
checkbox input "true"
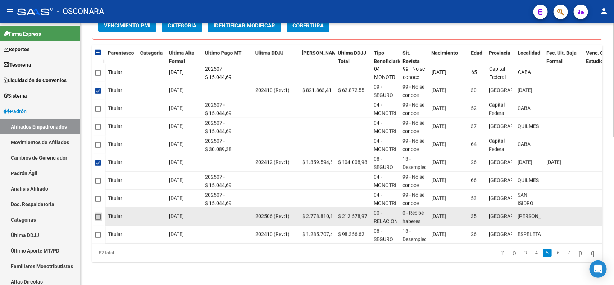
click at [96, 214] on span at bounding box center [98, 217] width 6 height 6
click at [98, 219] on input "checkbox" at bounding box center [98, 219] width 0 height 0
checkbox input "true"
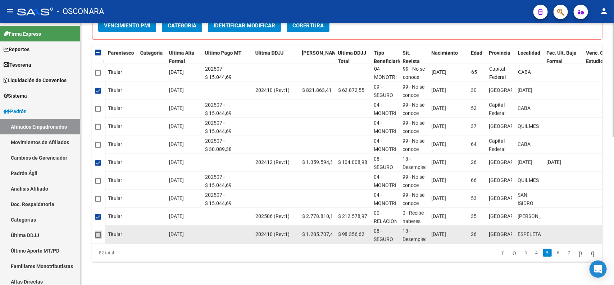
click at [97, 232] on span at bounding box center [98, 235] width 6 height 6
click at [98, 237] on input "checkbox" at bounding box center [98, 237] width 0 height 0
checkbox input "true"
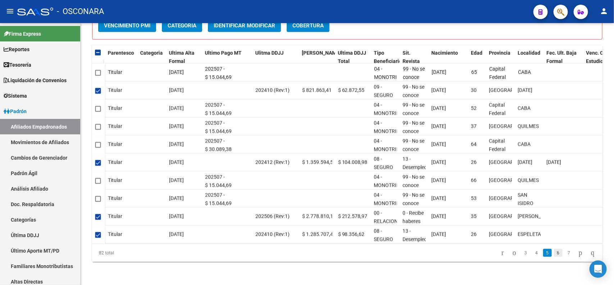
click at [554, 251] on link "6" at bounding box center [558, 253] width 9 height 8
checkbox input "false"
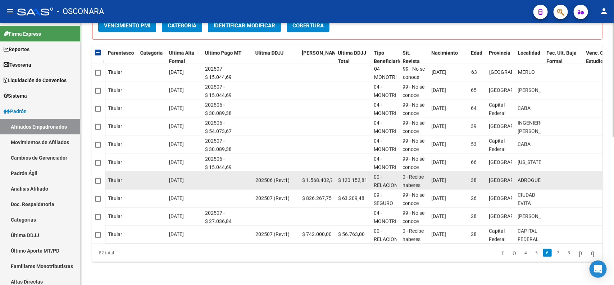
click at [96, 178] on span at bounding box center [98, 181] width 6 height 6
click at [98, 183] on input "checkbox" at bounding box center [98, 183] width 0 height 0
checkbox input "true"
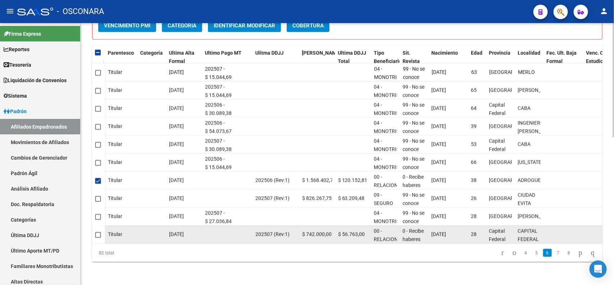
click at [99, 232] on datatable-body-cell at bounding box center [98, 234] width 13 height 18
click at [98, 232] on span at bounding box center [98, 235] width 6 height 6
click at [98, 237] on input "checkbox" at bounding box center [98, 237] width 0 height 0
checkbox input "true"
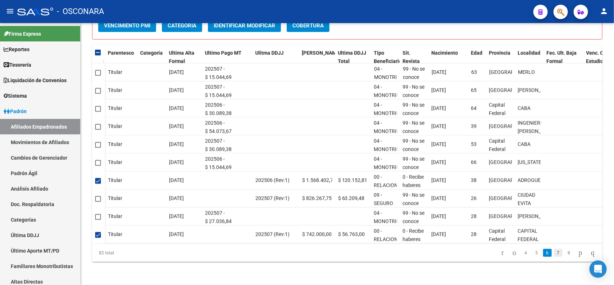
click at [554, 254] on link "7" at bounding box center [558, 253] width 9 height 8
checkbox input "false"
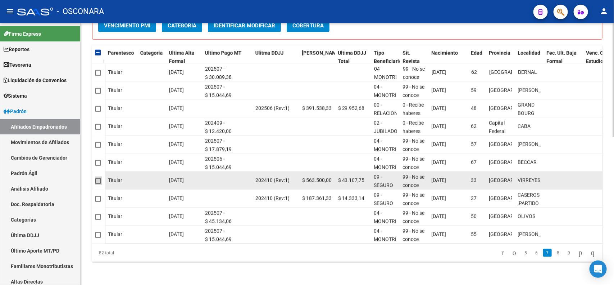
click at [98, 178] on span at bounding box center [98, 181] width 6 height 6
click at [98, 183] on input "checkbox" at bounding box center [98, 183] width 0 height 0
checkbox input "true"
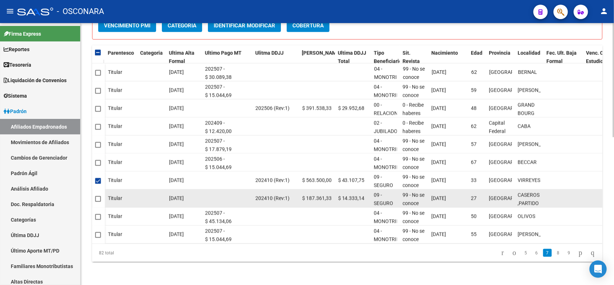
click at [100, 196] on span at bounding box center [98, 199] width 6 height 6
click at [98, 201] on input "checkbox" at bounding box center [98, 201] width 0 height 0
checkbox input "true"
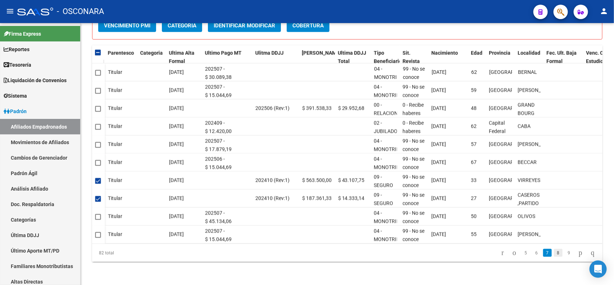
click at [554, 254] on link "8" at bounding box center [558, 253] width 9 height 8
checkbox input "false"
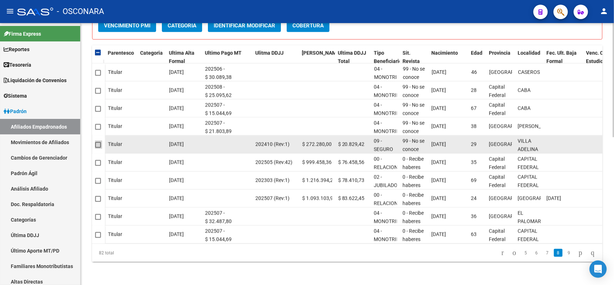
click at [96, 142] on span at bounding box center [98, 145] width 6 height 6
click at [98, 148] on input "checkbox" at bounding box center [98, 148] width 0 height 0
checkbox input "true"
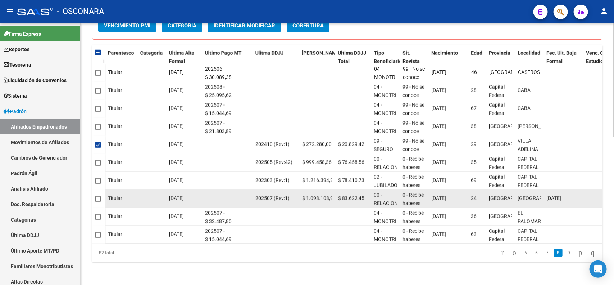
click at [98, 196] on span at bounding box center [98, 199] width 6 height 6
click at [98, 201] on input "checkbox" at bounding box center [98, 201] width 0 height 0
checkbox input "true"
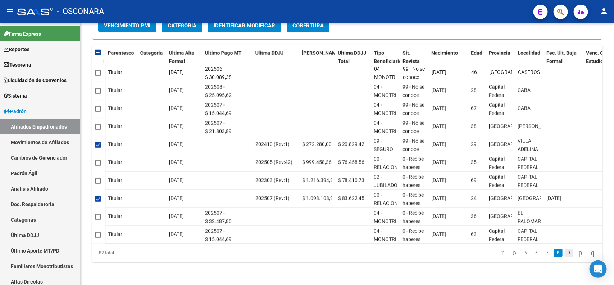
click at [565, 253] on link "9" at bounding box center [569, 253] width 9 height 8
checkbox input "false"
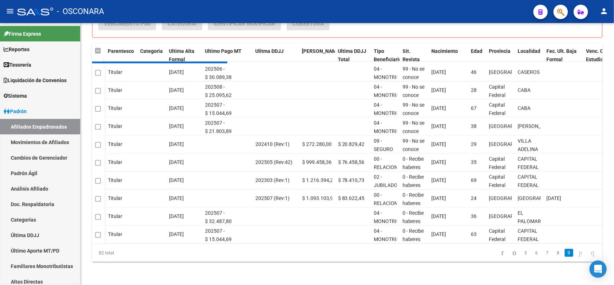
scroll to position [194, 0]
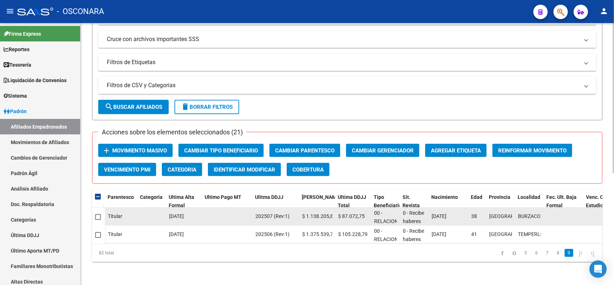
click at [98, 214] on span at bounding box center [98, 217] width 6 height 6
click at [98, 219] on input "checkbox" at bounding box center [98, 219] width 0 height 0
checkbox input "true"
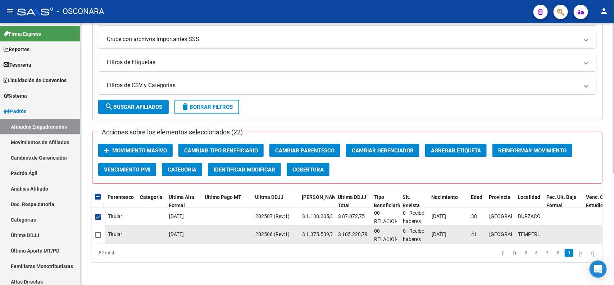
click at [98, 232] on span at bounding box center [98, 235] width 6 height 6
click at [98, 237] on input "checkbox" at bounding box center [98, 237] width 0 height 0
checkbox input "true"
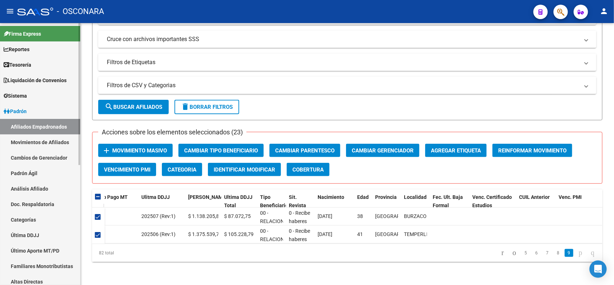
scroll to position [221, 0]
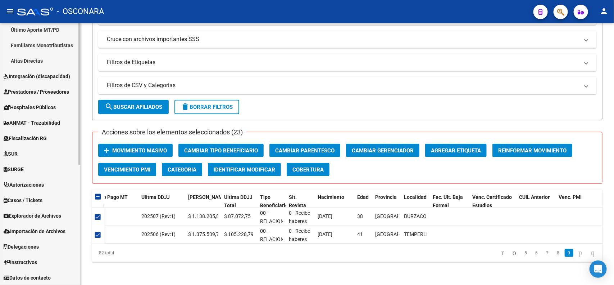
click at [65, 231] on span "Importación de Archivos" at bounding box center [35, 231] width 62 height 8
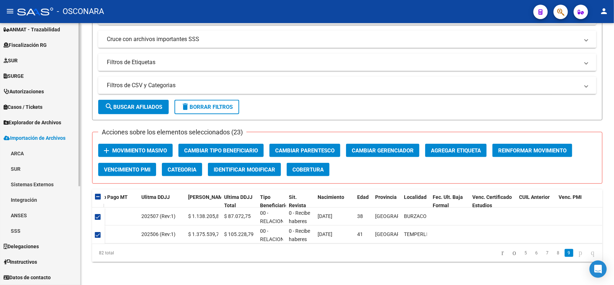
scroll to position [143, 0]
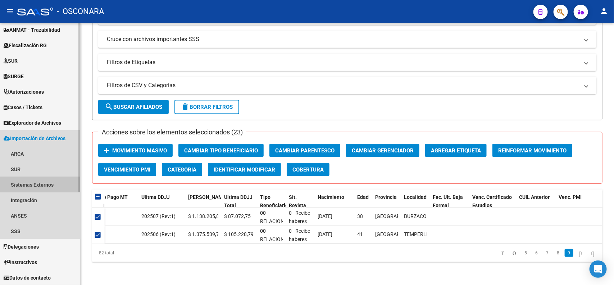
click at [27, 182] on link "Sistemas Externos" at bounding box center [40, 184] width 80 height 15
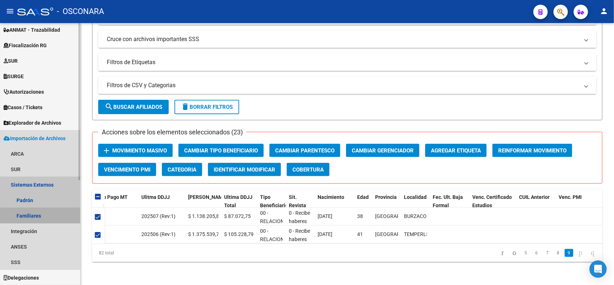
click at [27, 212] on link "Familiares" at bounding box center [40, 215] width 80 height 15
